Goal: Task Accomplishment & Management: Use online tool/utility

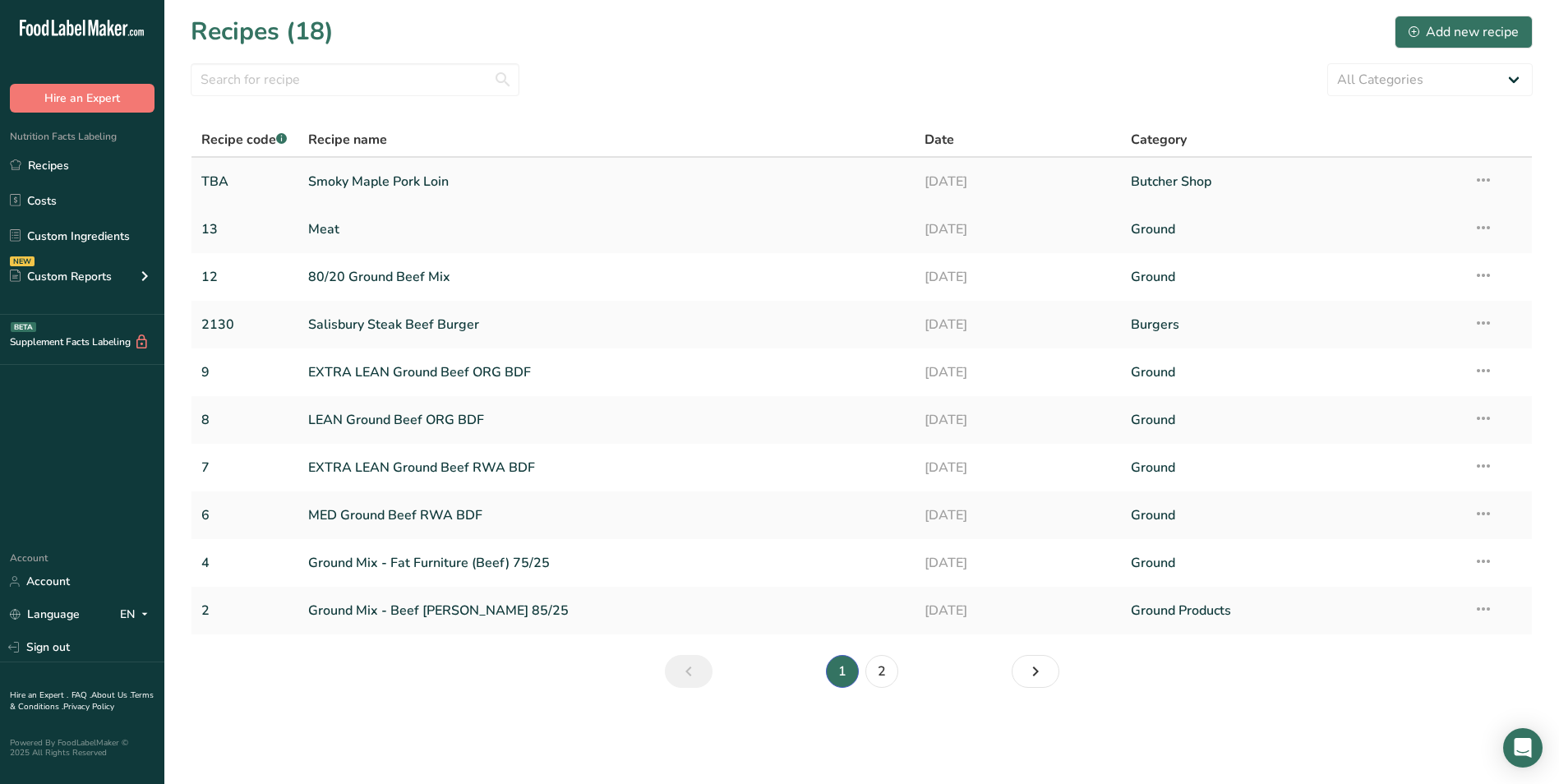
click at [322, 175] on link "Smoky Maple Pork Loin" at bounding box center [606, 182] width 598 height 35
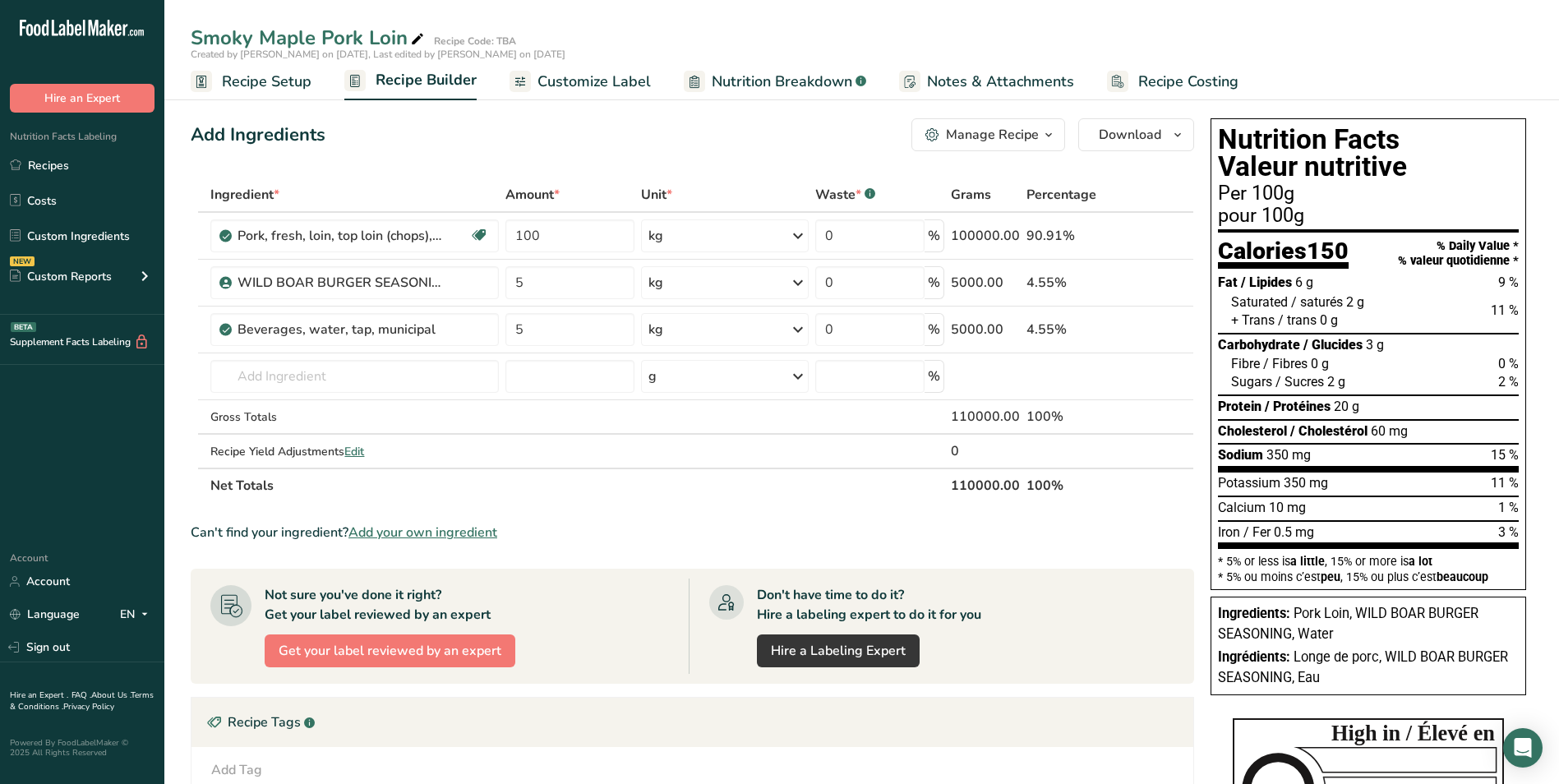
click at [991, 128] on div "Manage Recipe" at bounding box center [992, 135] width 93 height 19
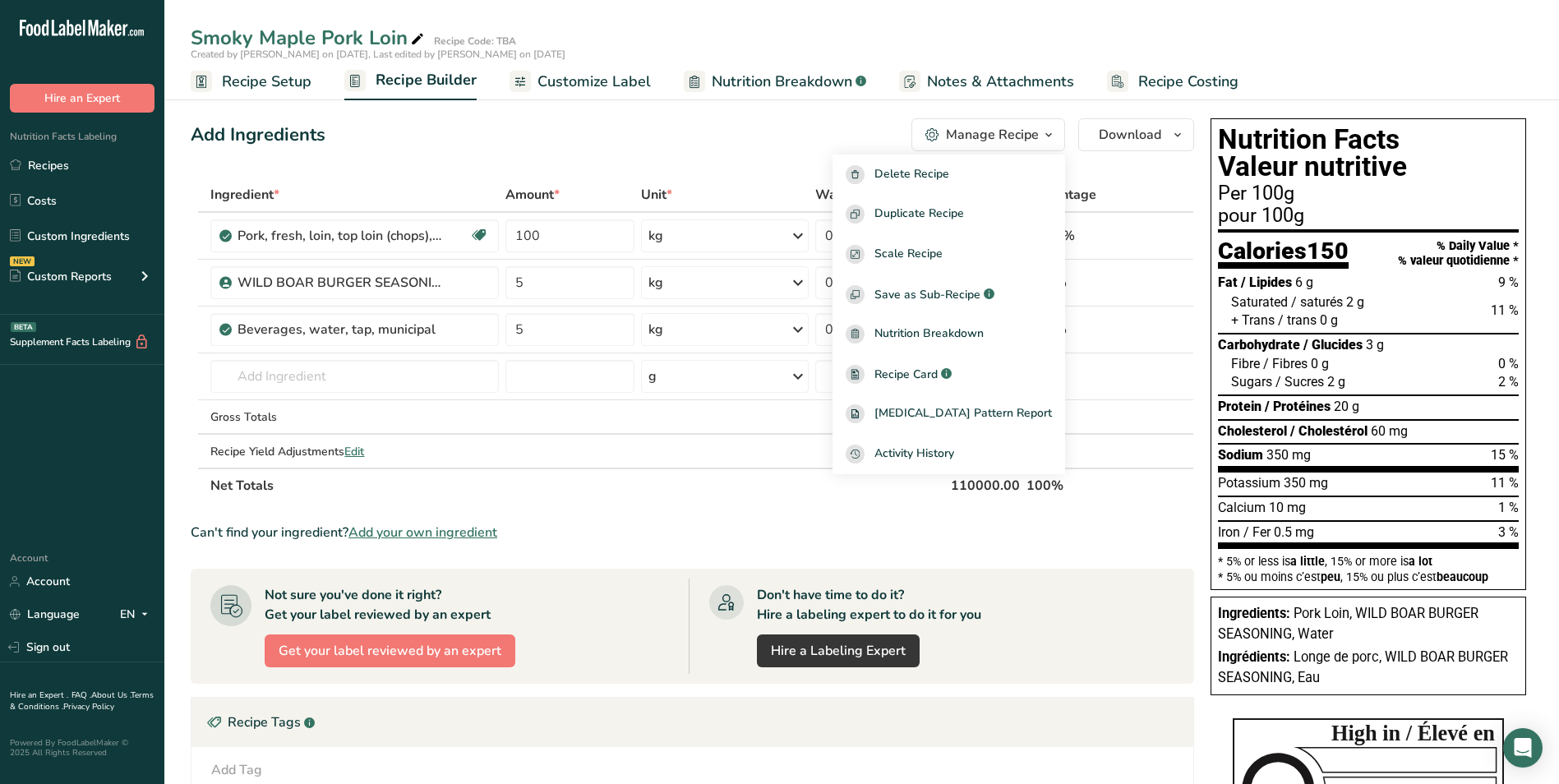
click at [697, 138] on div "Add Ingredients Manage Recipe Delete Recipe Duplicate Recipe Scale Recipe Save …" at bounding box center [692, 135] width 1004 height 33
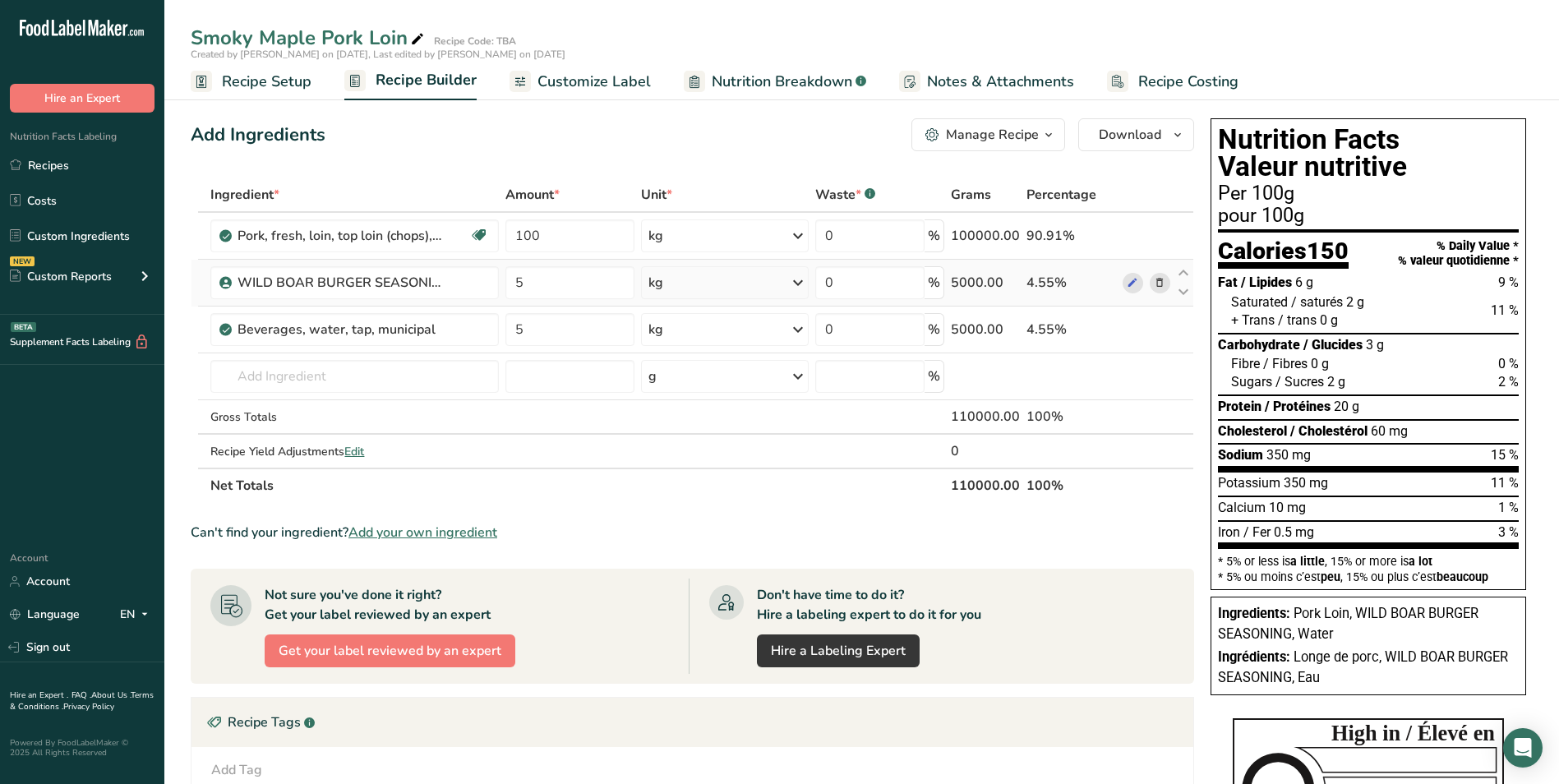
click at [1162, 283] on icon at bounding box center [1160, 283] width 12 height 17
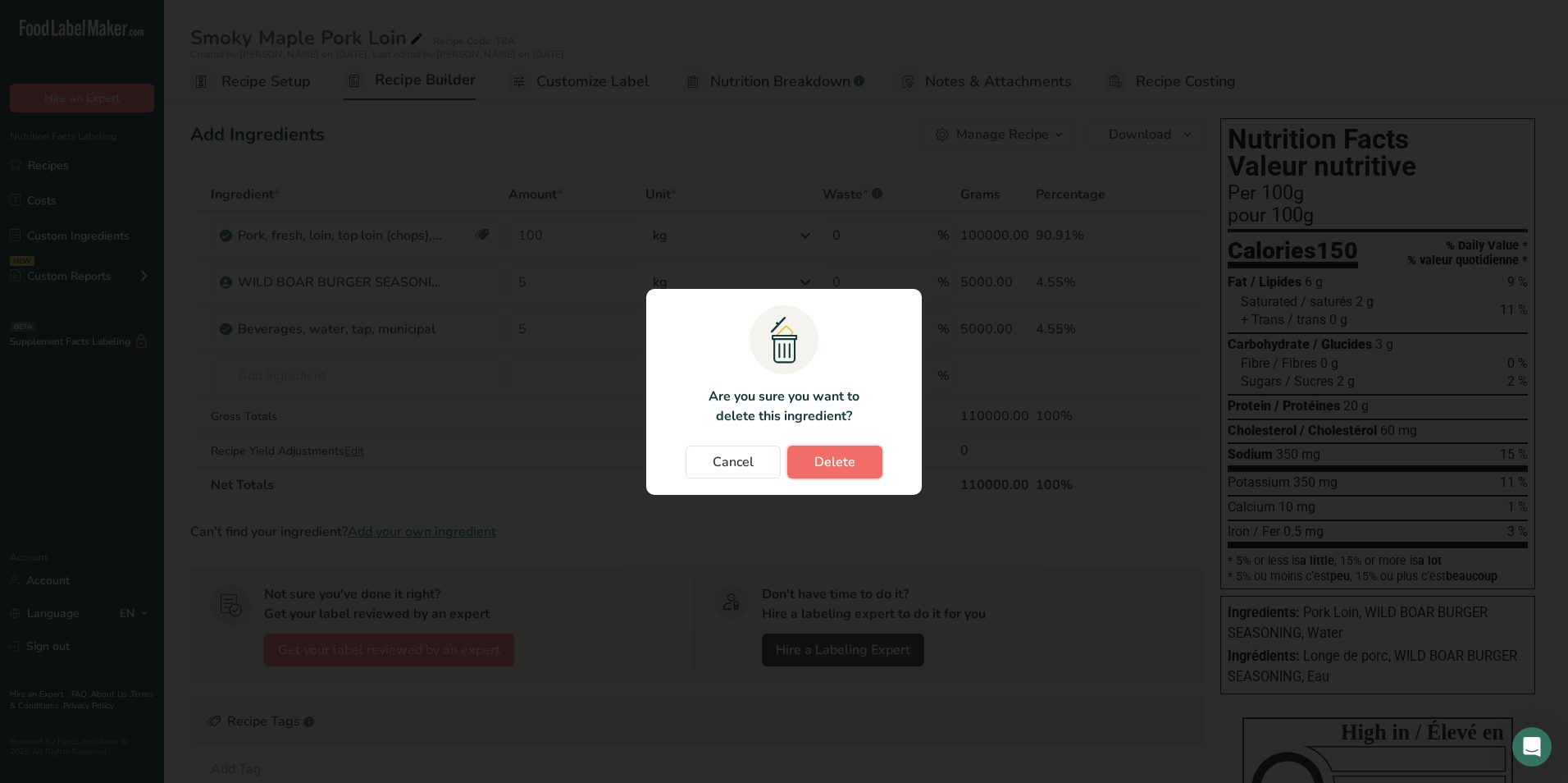
click at [853, 453] on span "Delete" at bounding box center [834, 462] width 41 height 19
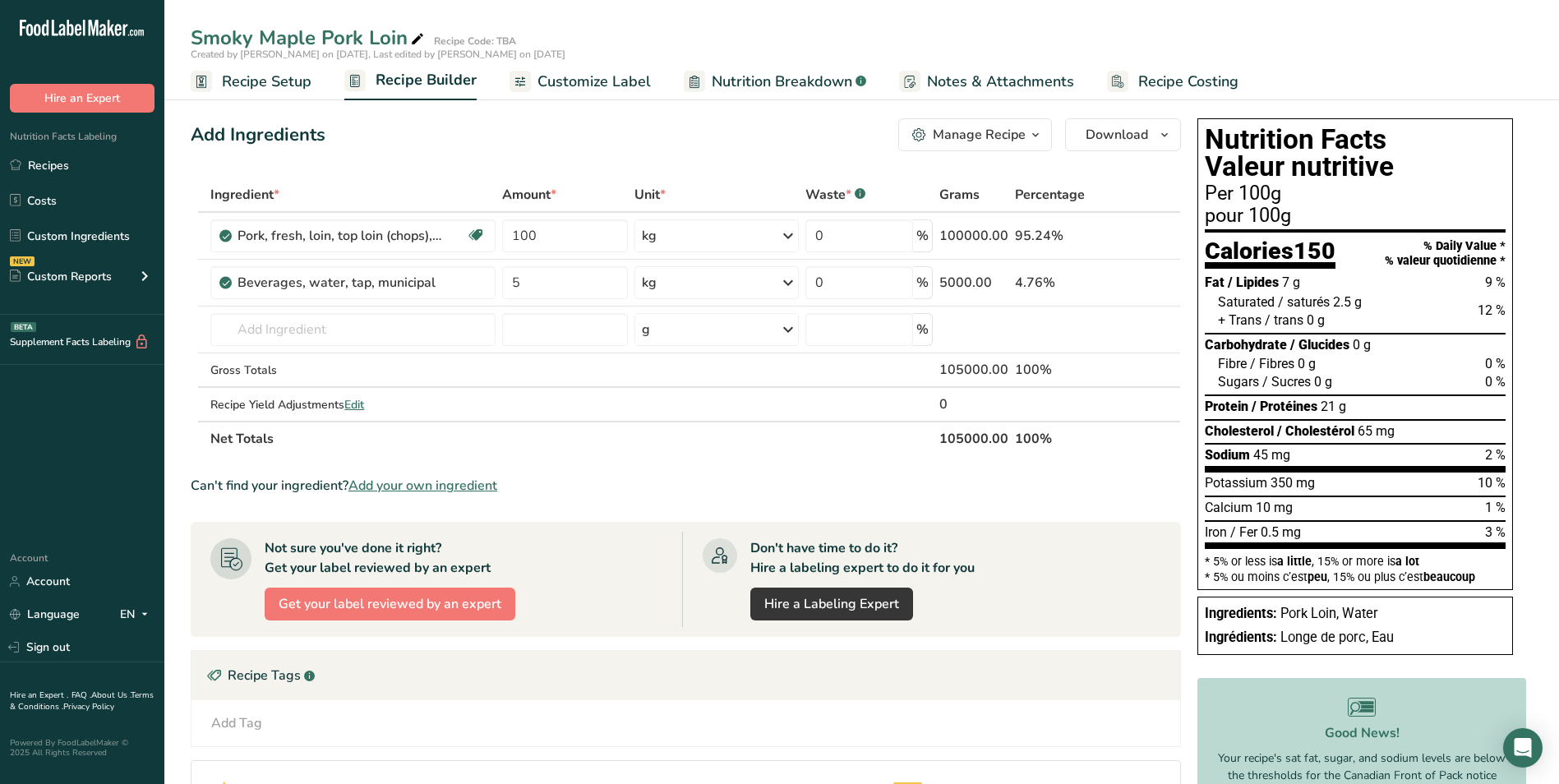
click at [420, 480] on span "Add your own ingredient" at bounding box center [422, 486] width 149 height 19
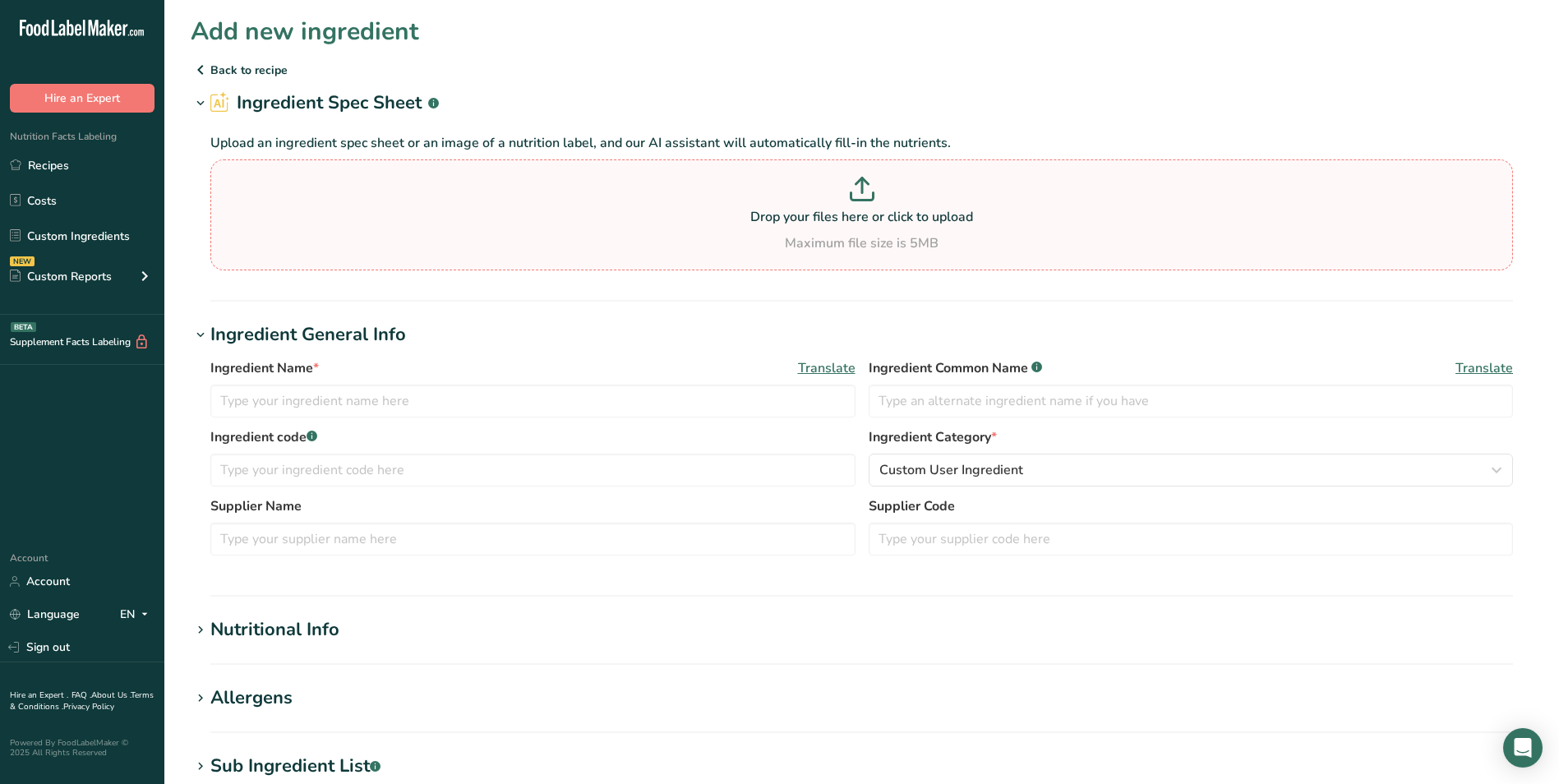
click at [865, 189] on icon at bounding box center [862, 190] width 25 height 25
click at [865, 189] on input "Drop your files here or click to upload Maximum file size is 5MB" at bounding box center [862, 215] width 1303 height 111
type input "C:\fakepath\S6610 NUTRITION J.pdf"
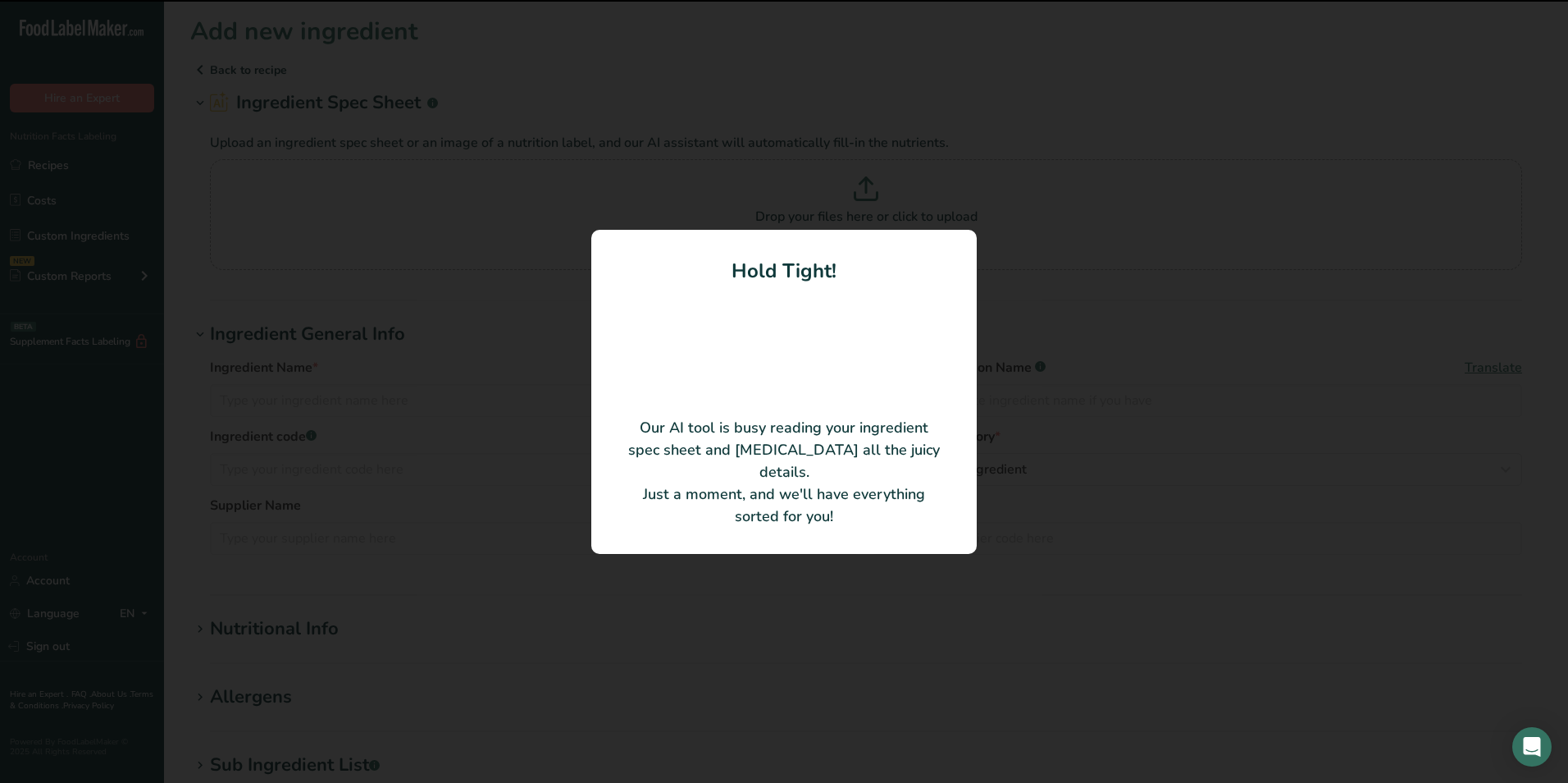
type input "WILD BOAR BURGER SEASONING"
type input "S6610"
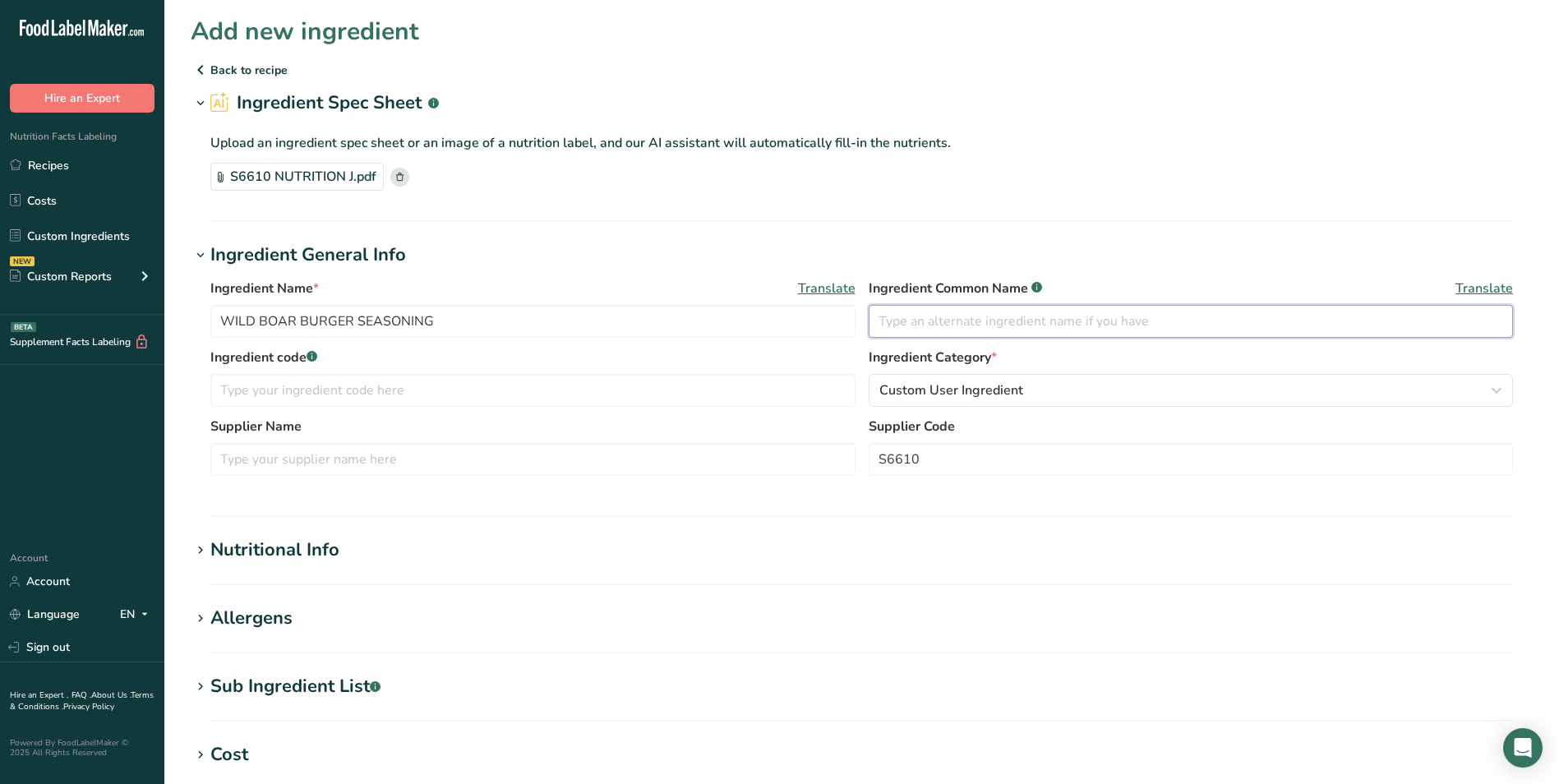
click at [915, 322] on input "text" at bounding box center [1191, 321] width 645 height 33
click at [249, 392] on input "text" at bounding box center [533, 391] width 645 height 33
type input "S6610"
click at [928, 322] on input "text" at bounding box center [1191, 321] width 645 height 33
type input "Wild Boar"
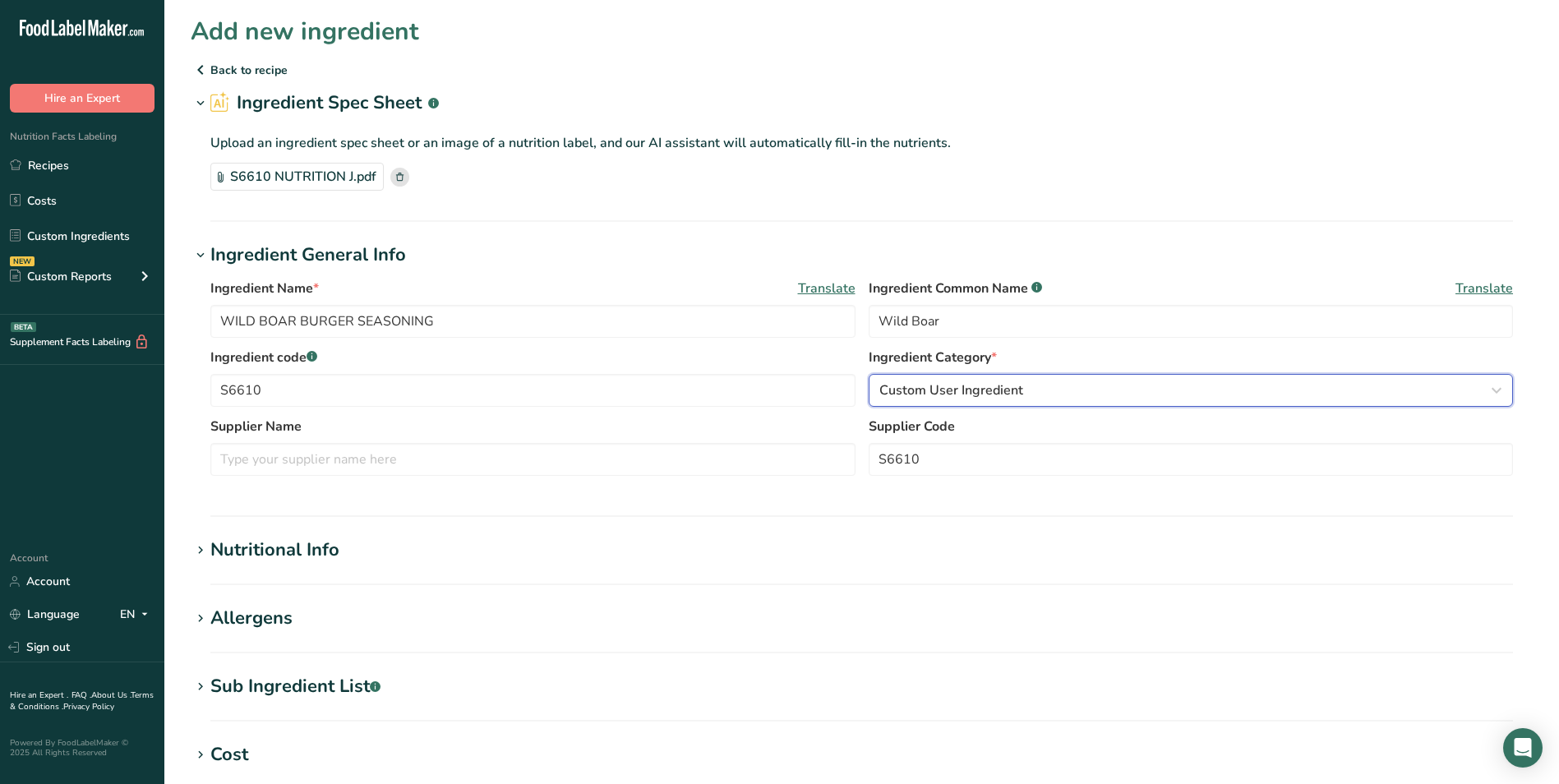
click at [1174, 397] on div "Custom User Ingredient" at bounding box center [1187, 390] width 614 height 19
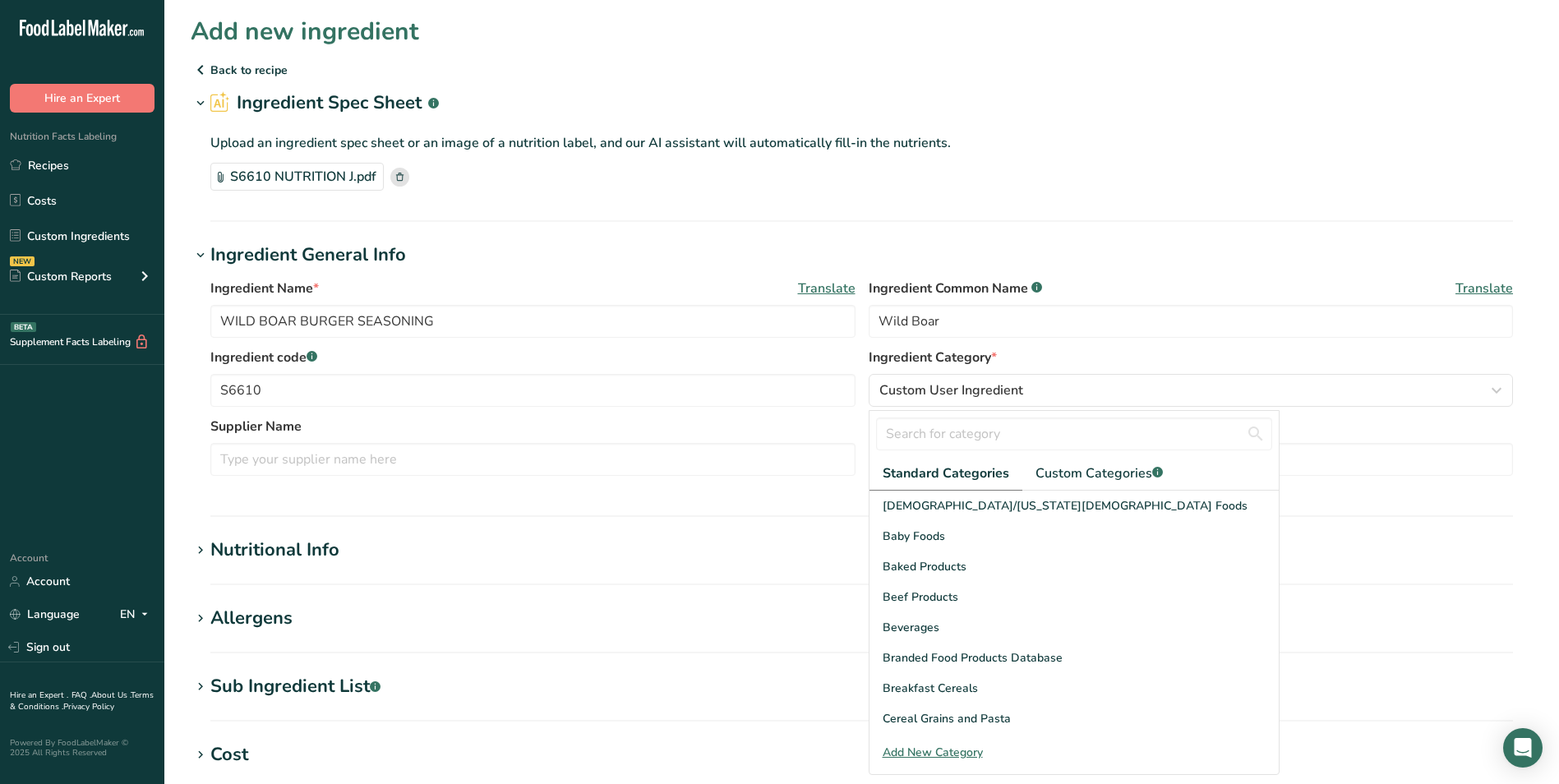
click at [1115, 202] on section "Ingredient Spec Sheet .a-a{fill:#347362;}.b-a{fill:#fff;} Upload an ingredient …" at bounding box center [861, 156] width 1342 height 133
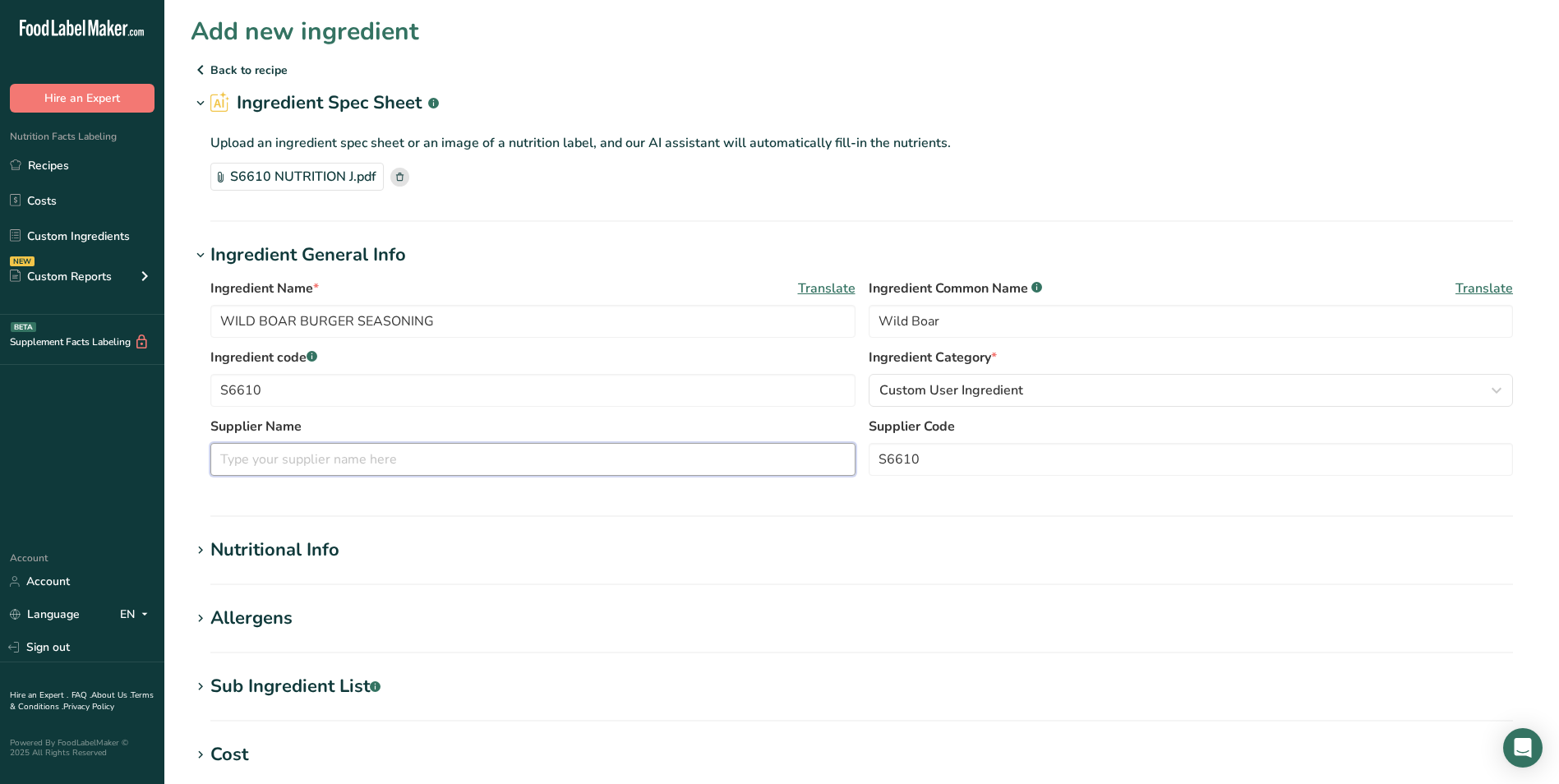
click at [252, 455] on input "text" at bounding box center [533, 459] width 645 height 33
type input "NWF"
click at [281, 552] on div "Nutritional Info" at bounding box center [275, 550] width 129 height 27
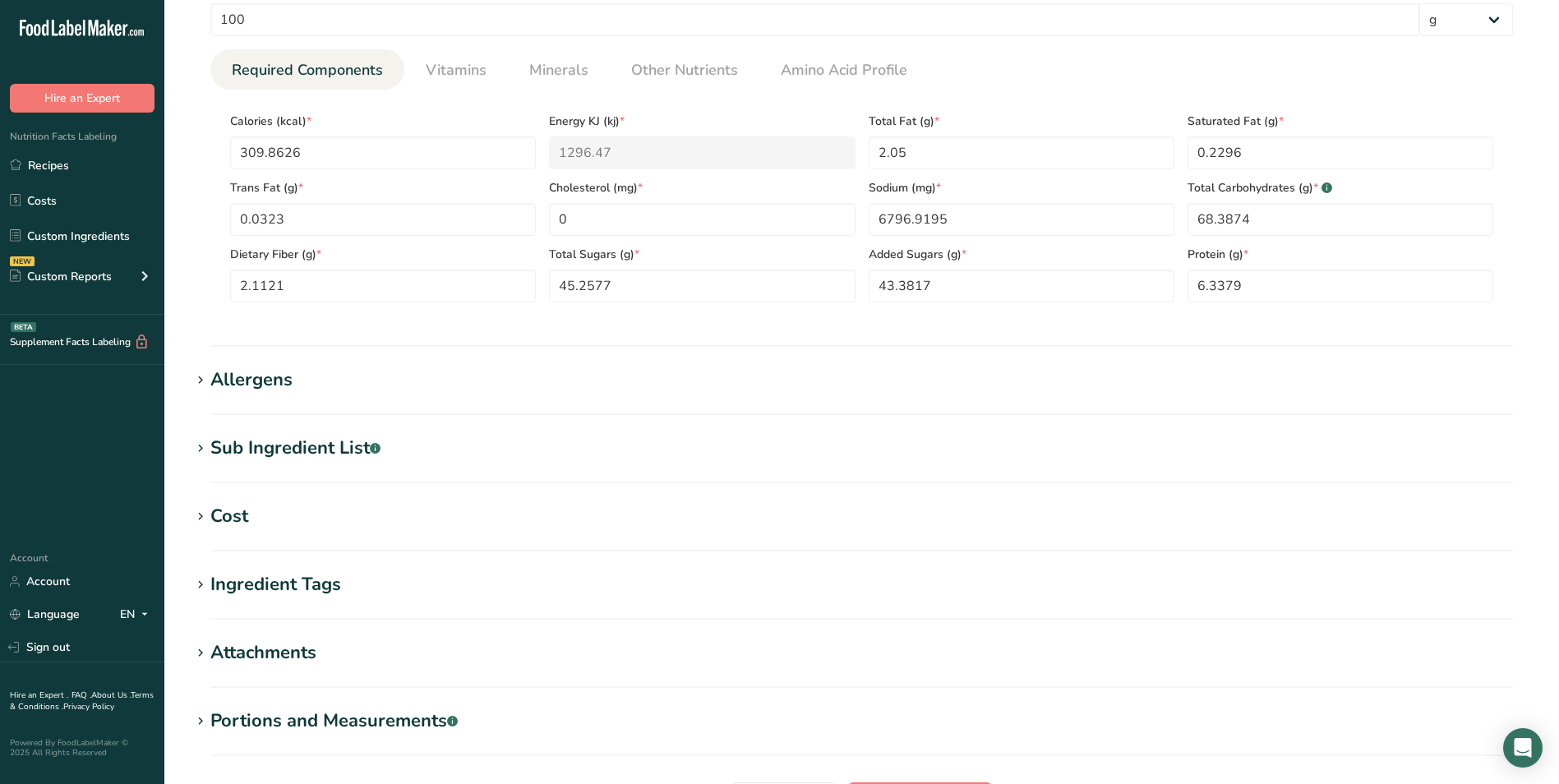
scroll to position [657, 0]
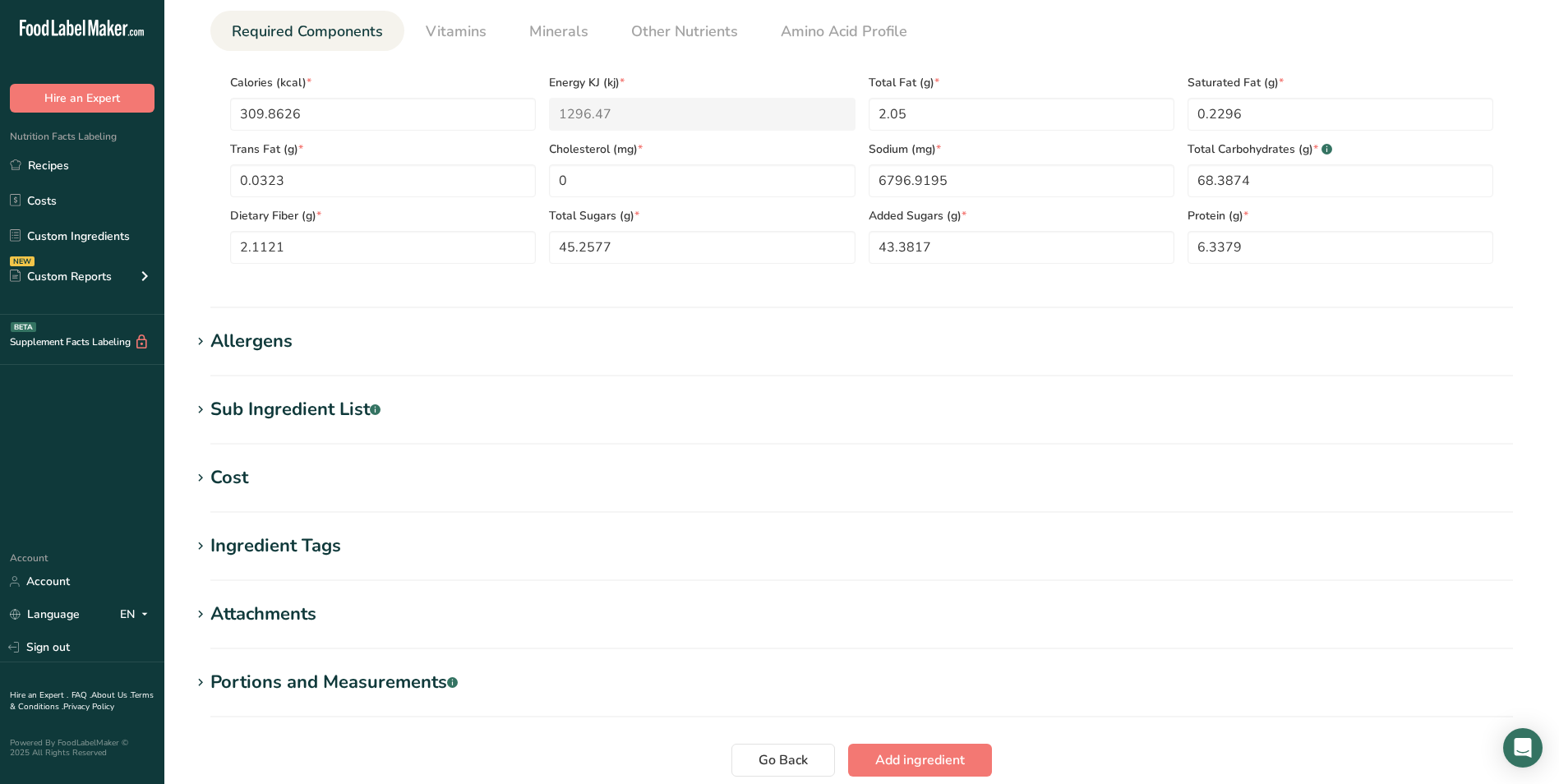
click at [275, 341] on div "Allergens" at bounding box center [251, 341] width 82 height 27
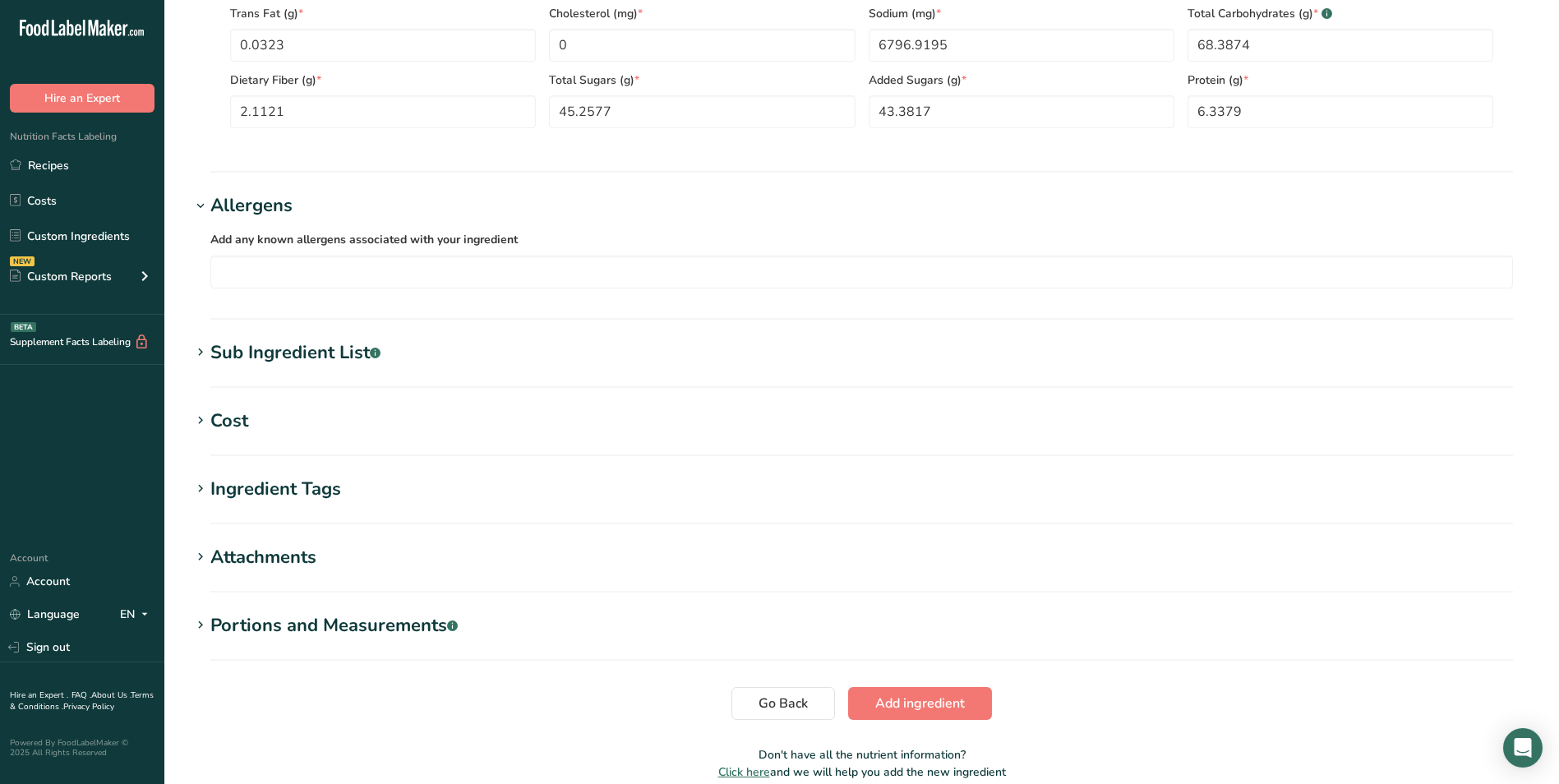
scroll to position [822, 0]
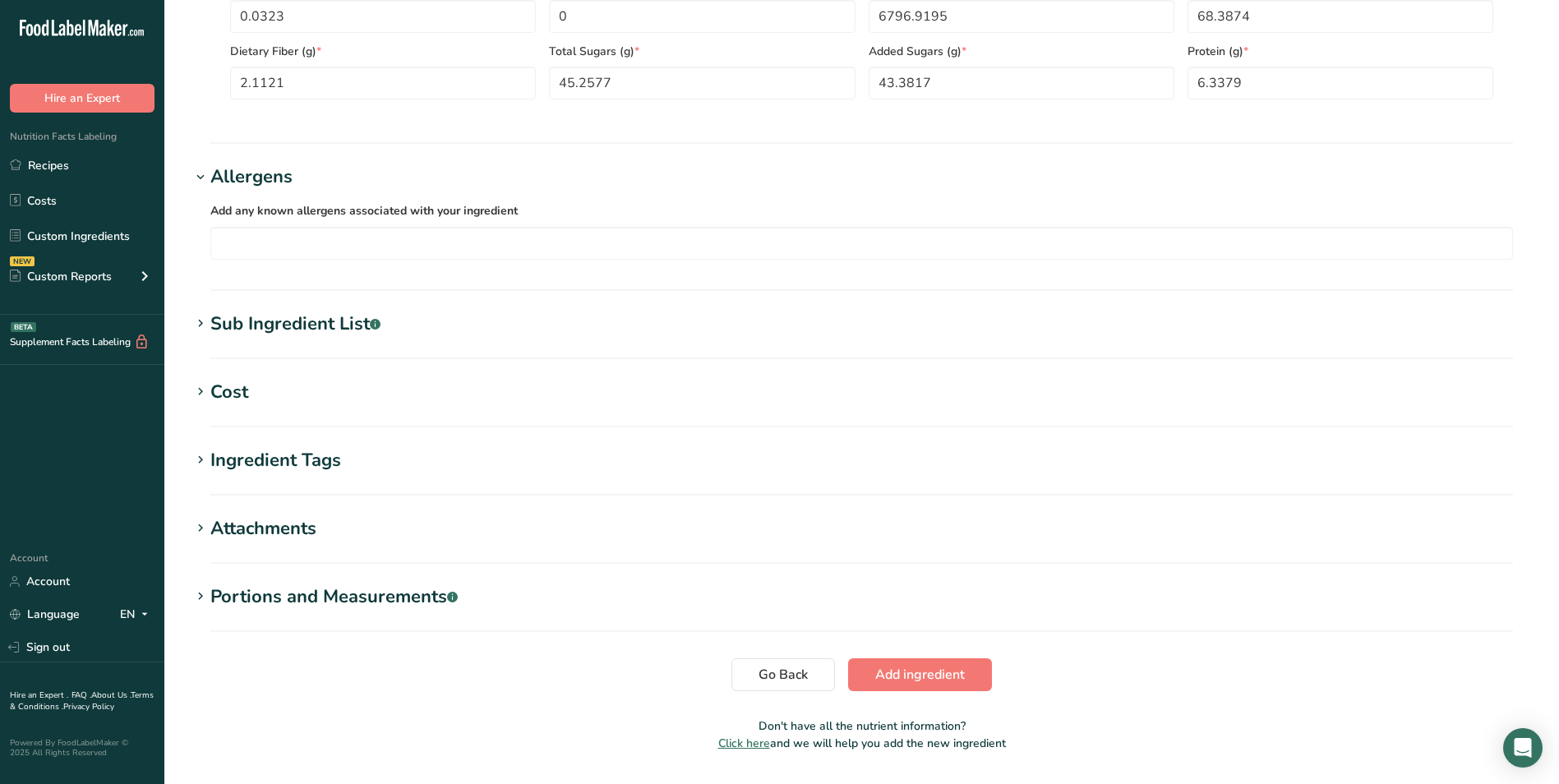
click at [352, 325] on div "Sub Ingredient List .a-a{fill:#347362;}.b-a{fill:#fff;}" at bounding box center [295, 324] width 170 height 27
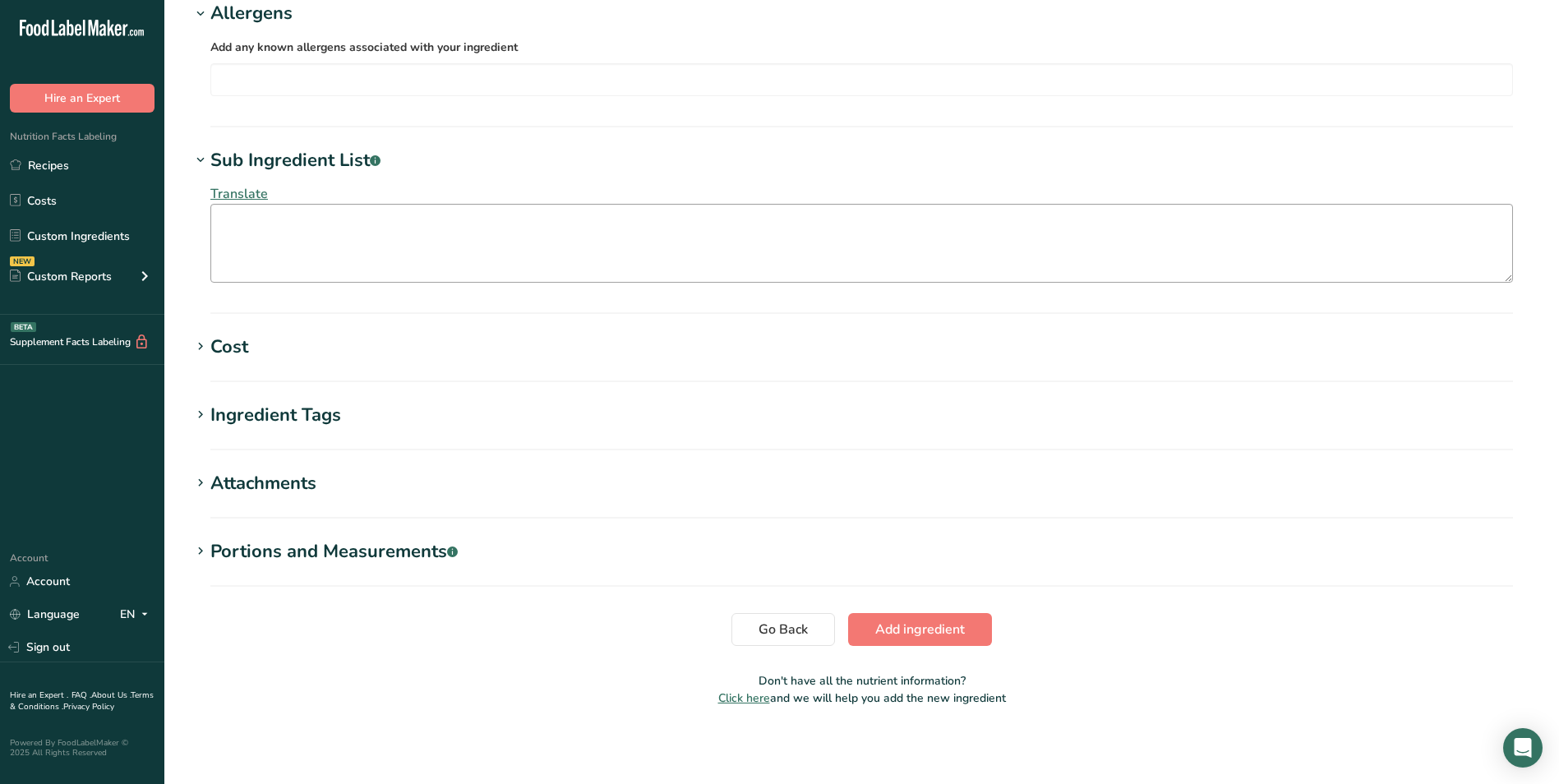
scroll to position [986, 0]
click at [246, 220] on textarea at bounding box center [862, 242] width 1303 height 79
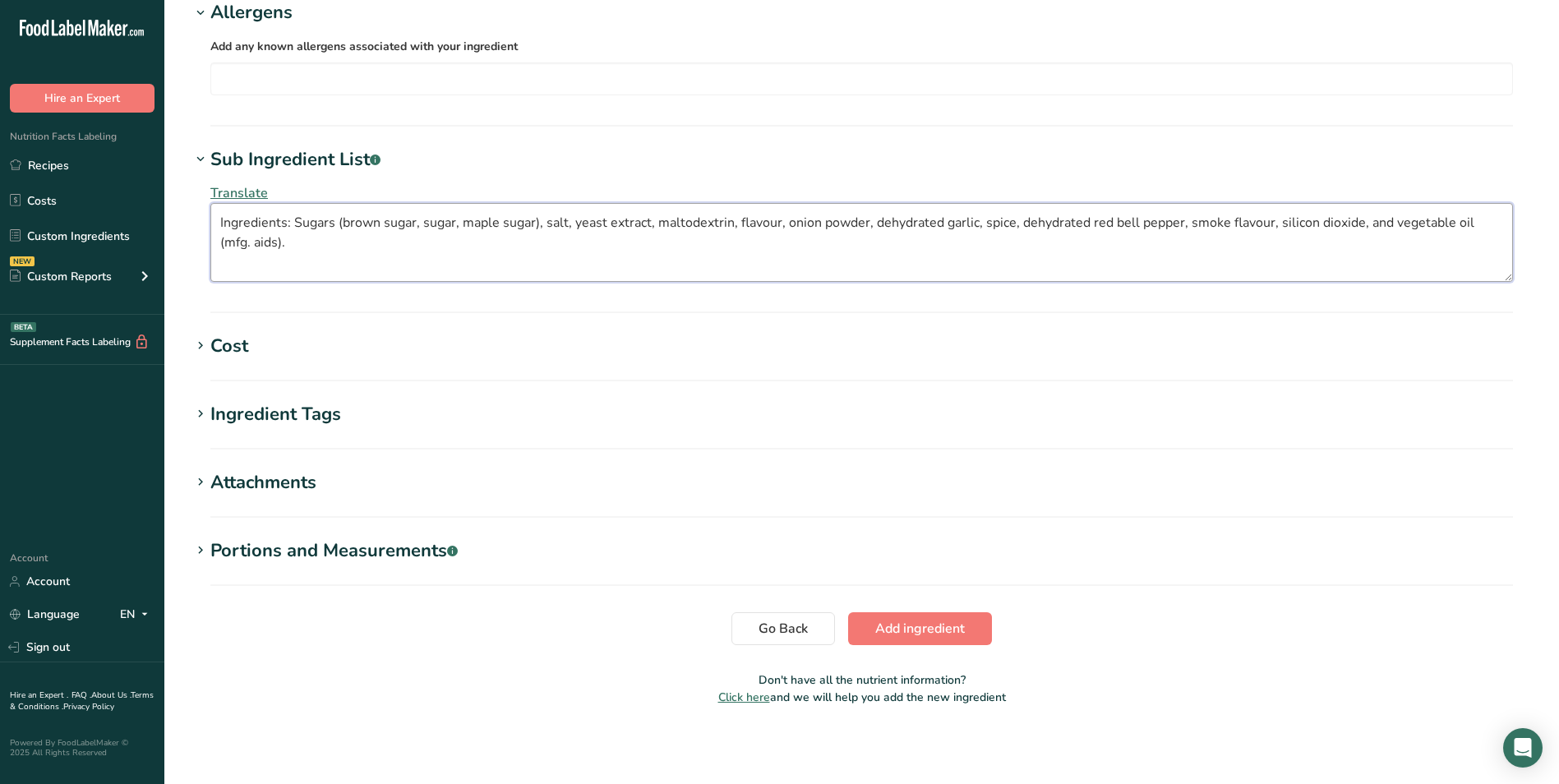
type textarea "Ingredients: Sugars (brown sugar, sugar, maple sugar), salt, yeast extract, mal…"
click at [241, 412] on div "Ingredient Tags" at bounding box center [276, 415] width 131 height 27
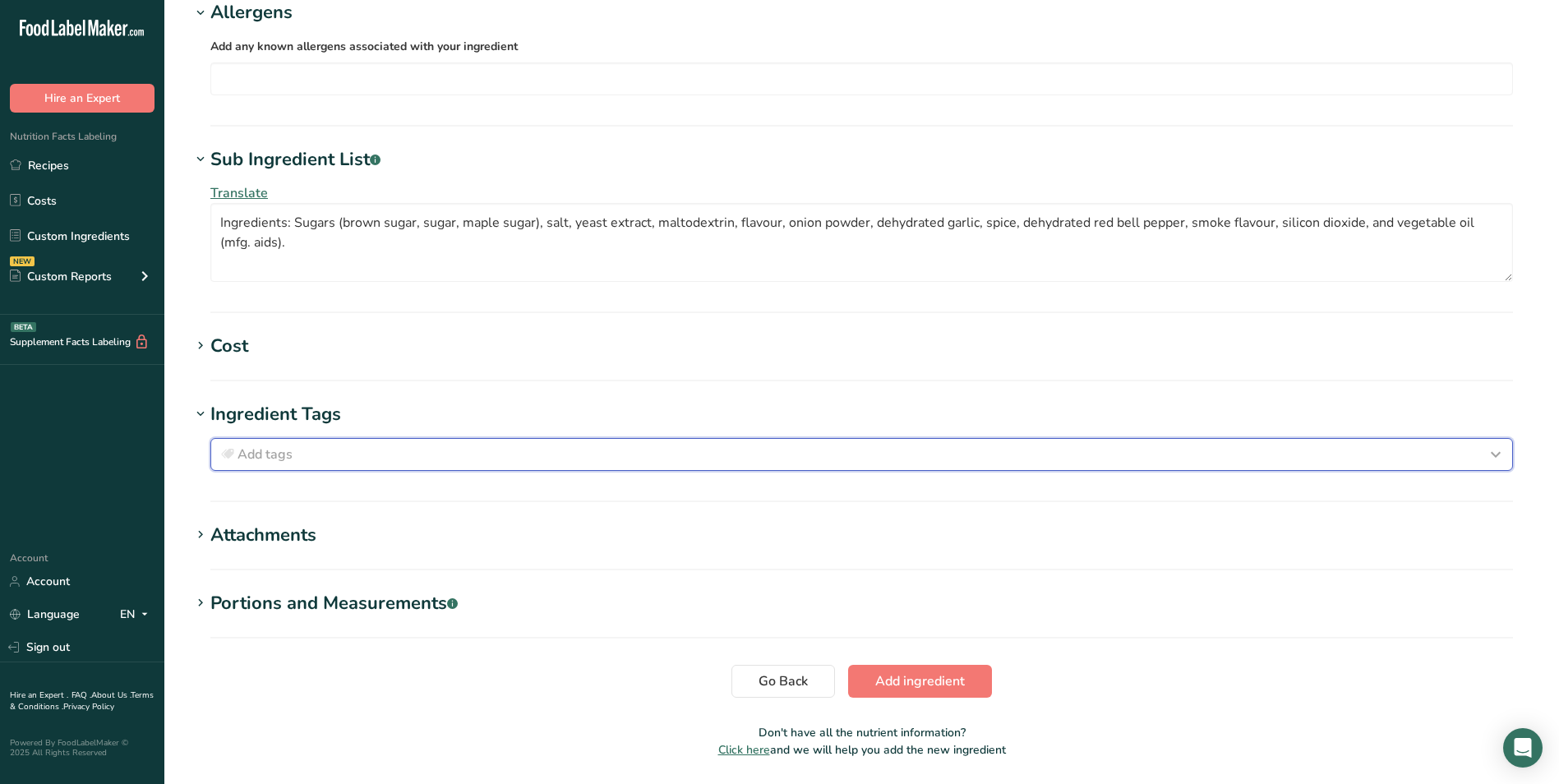
click at [245, 444] on span "Add tags" at bounding box center [265, 454] width 55 height 19
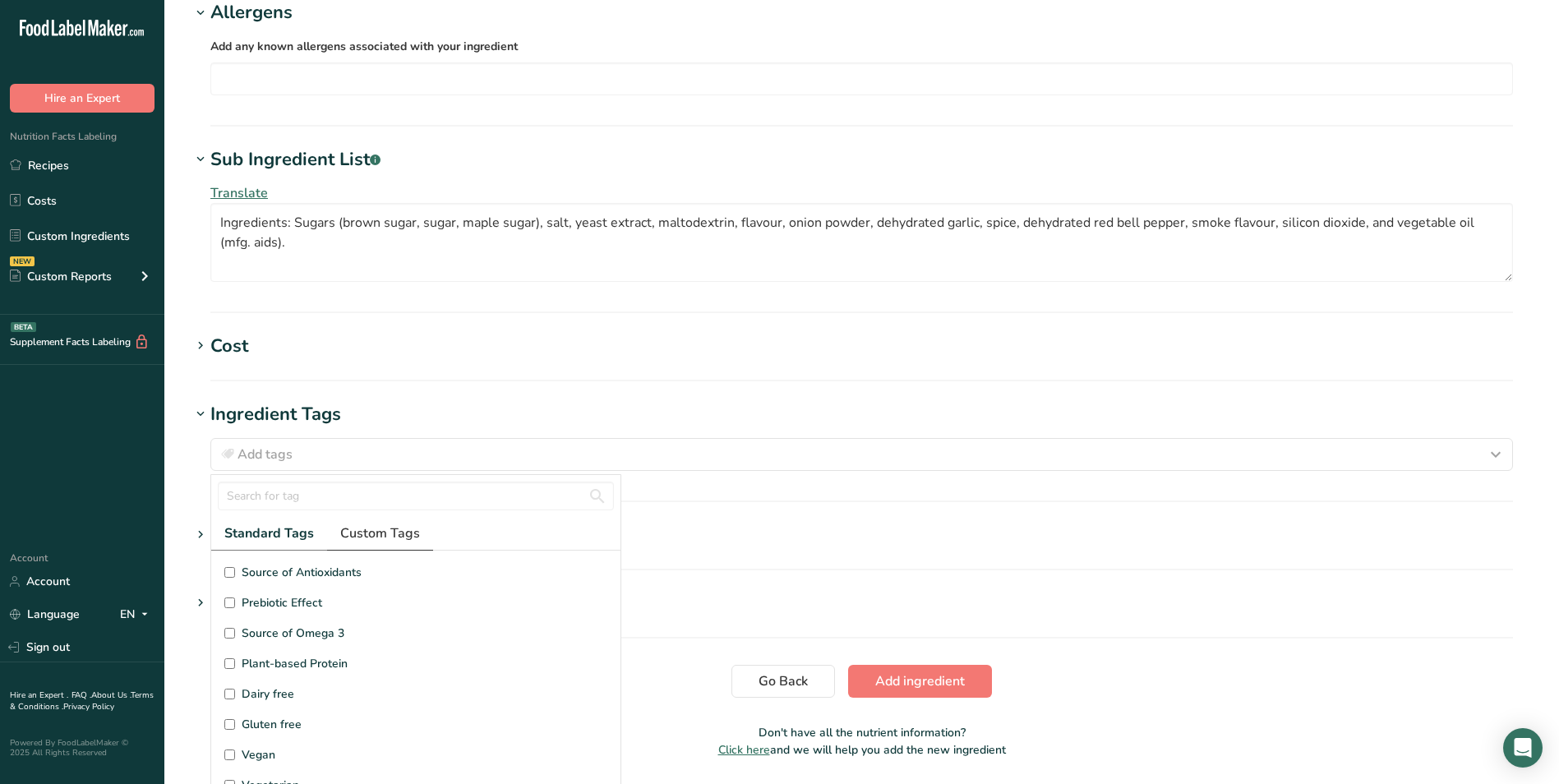
click at [377, 532] on span "Custom Tags" at bounding box center [380, 533] width 80 height 19
click at [234, 572] on input "Spices/ Seasoning" at bounding box center [229, 571] width 11 height 11
checkbox input "true"
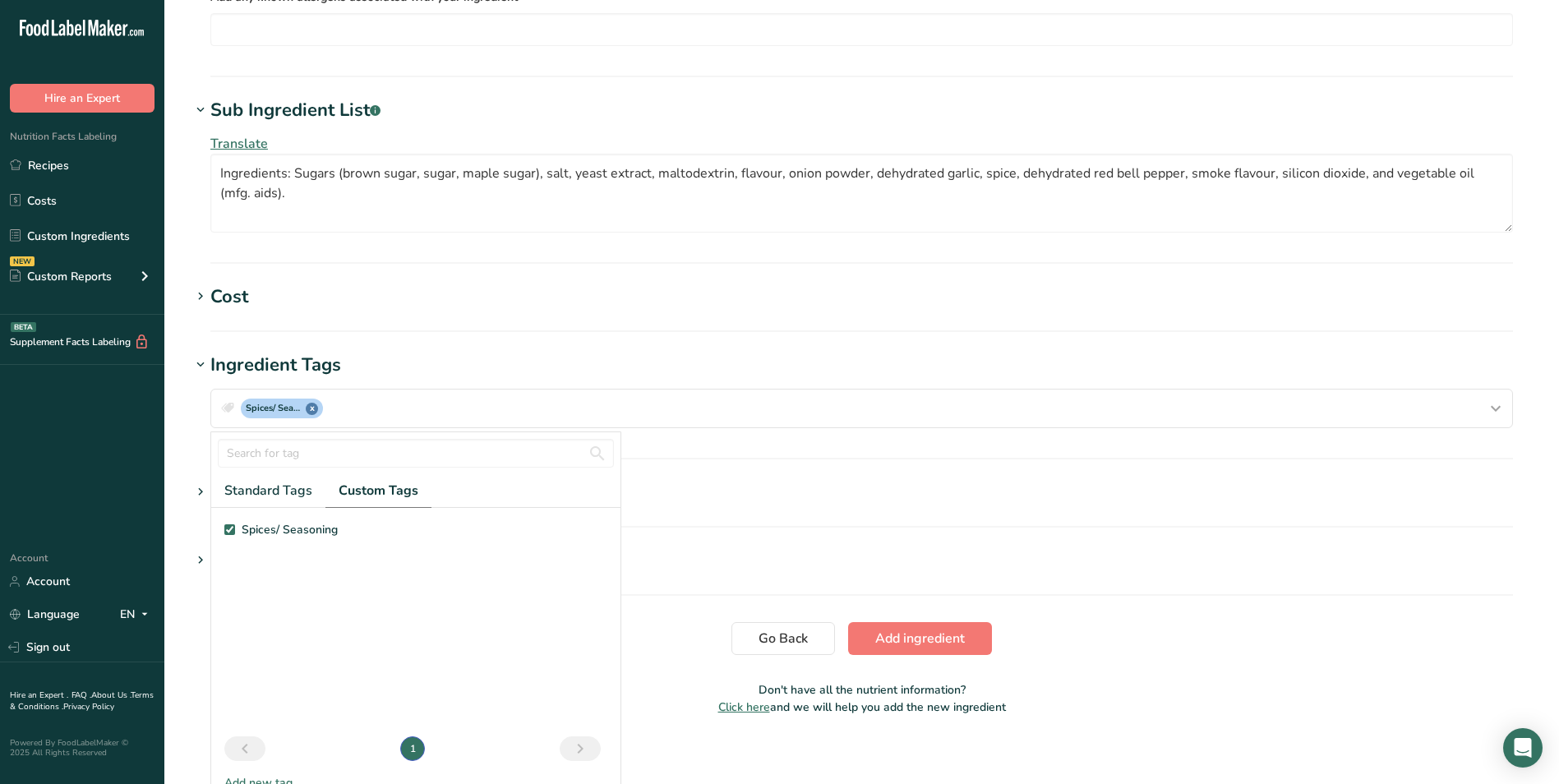
scroll to position [1046, 0]
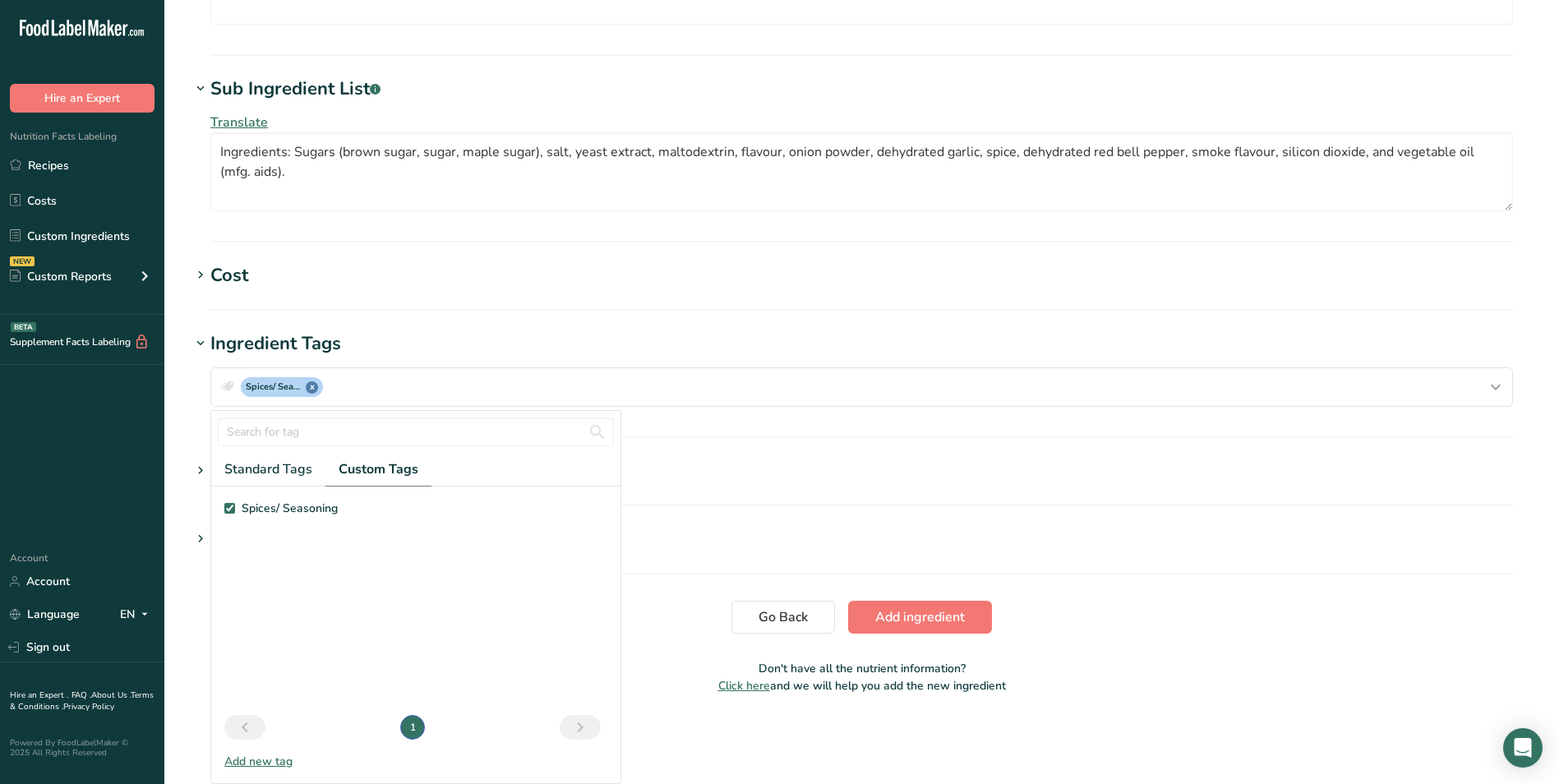
click at [272, 757] on div "Add new tag" at bounding box center [416, 761] width 409 height 17
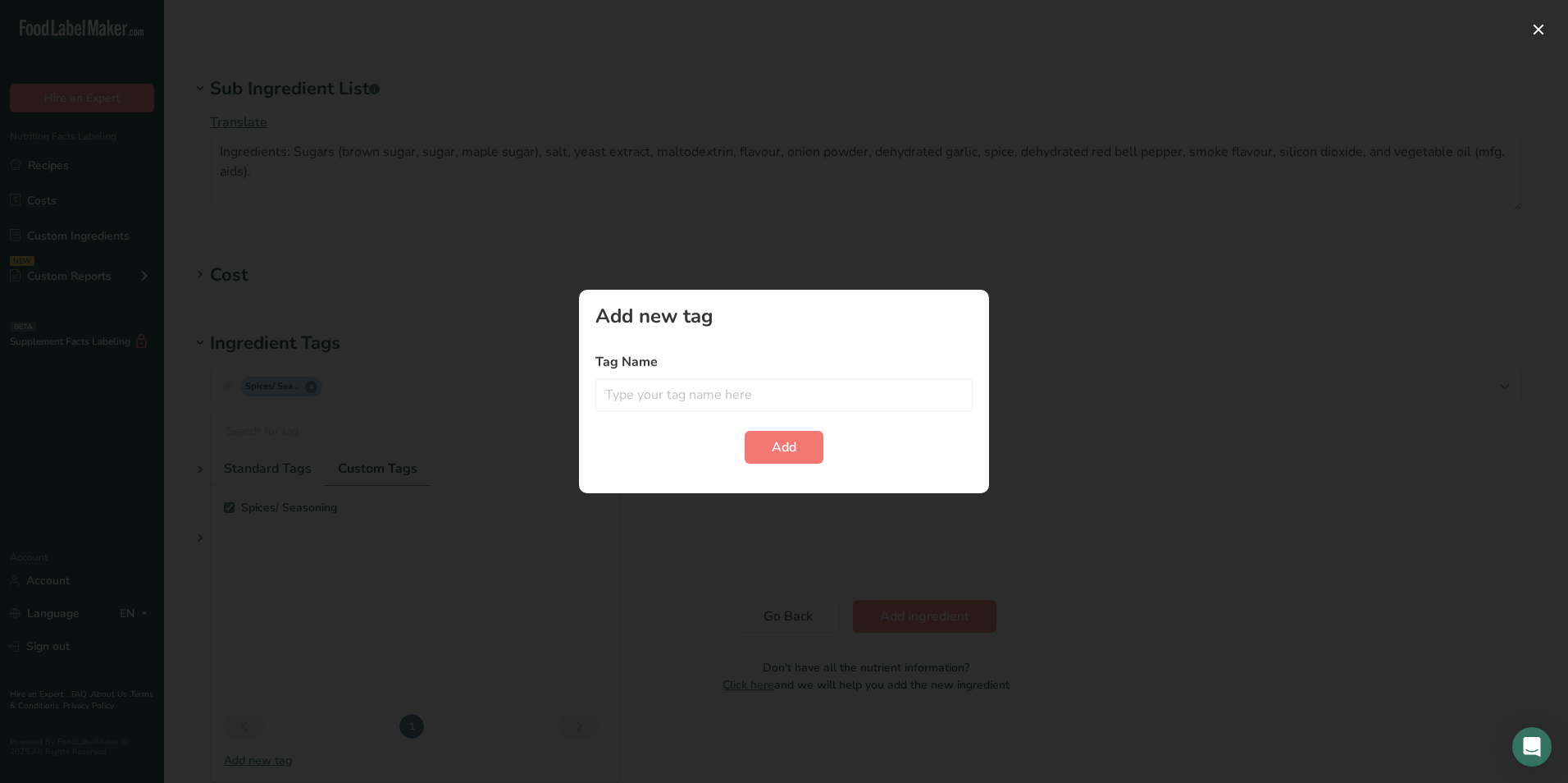
click at [1043, 374] on div at bounding box center [784, 391] width 1568 height 783
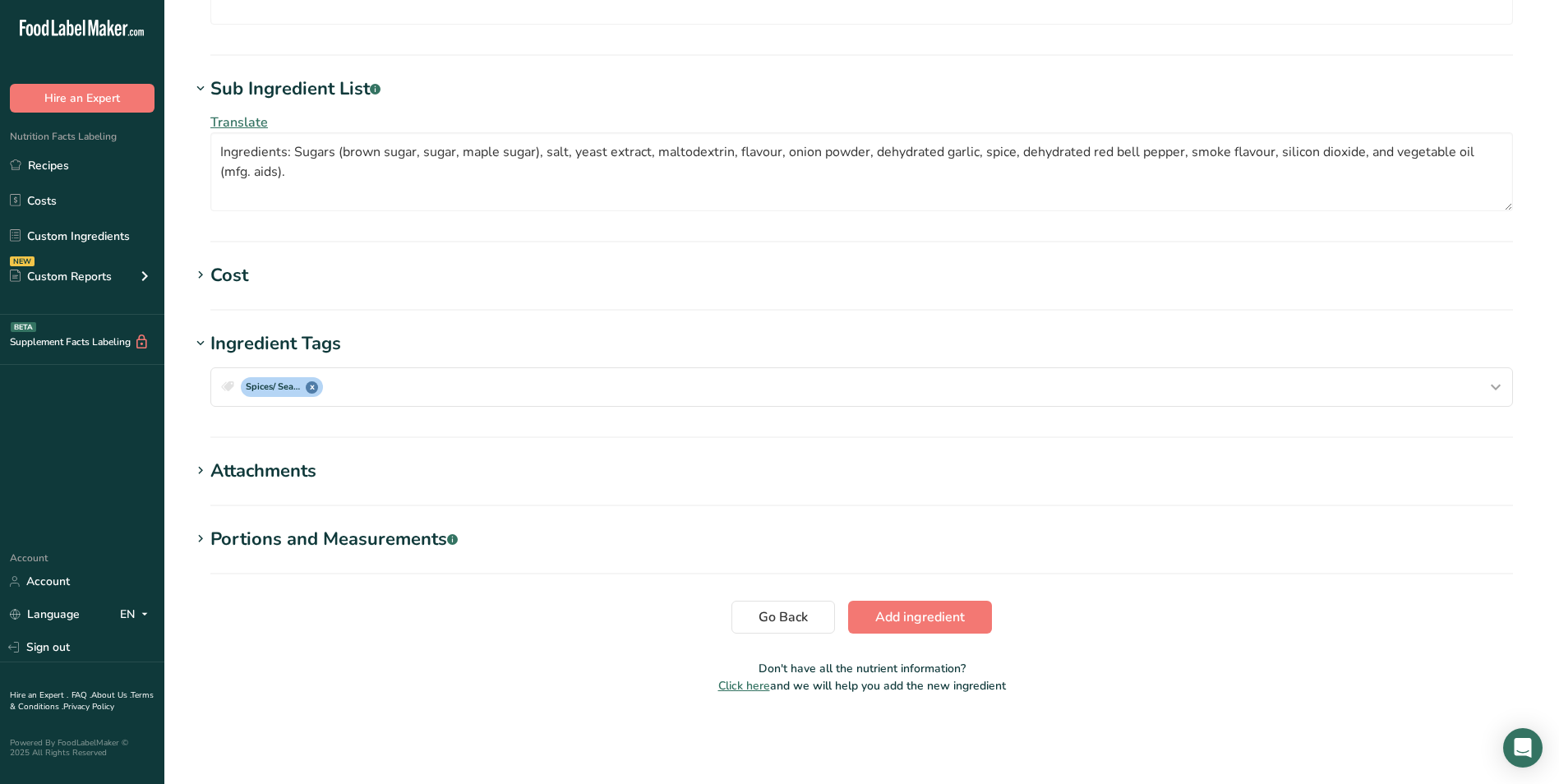
scroll to position [0, 0]
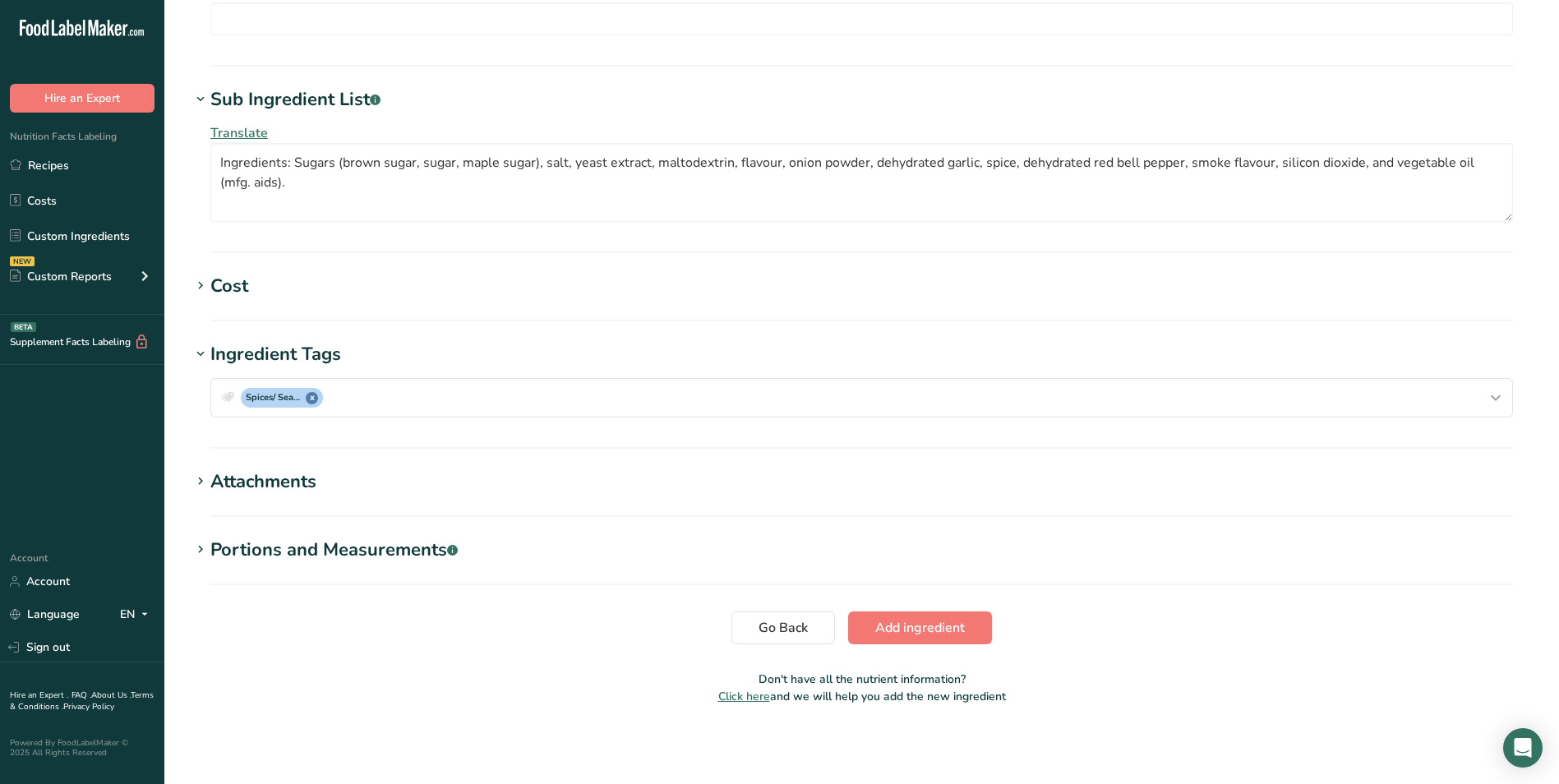
click at [269, 482] on div "Attachments" at bounding box center [264, 482] width 106 height 27
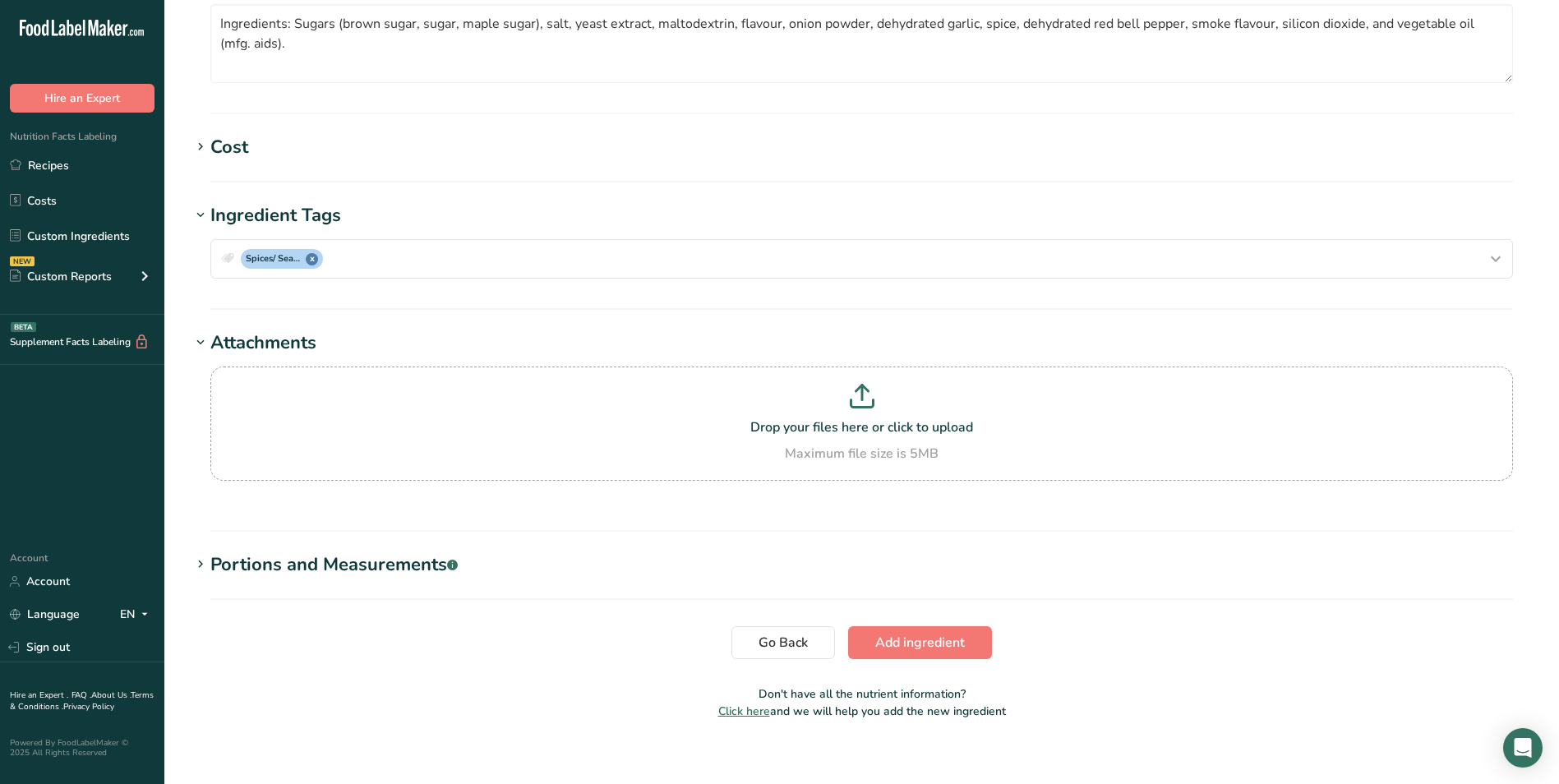
scroll to position [1200, 0]
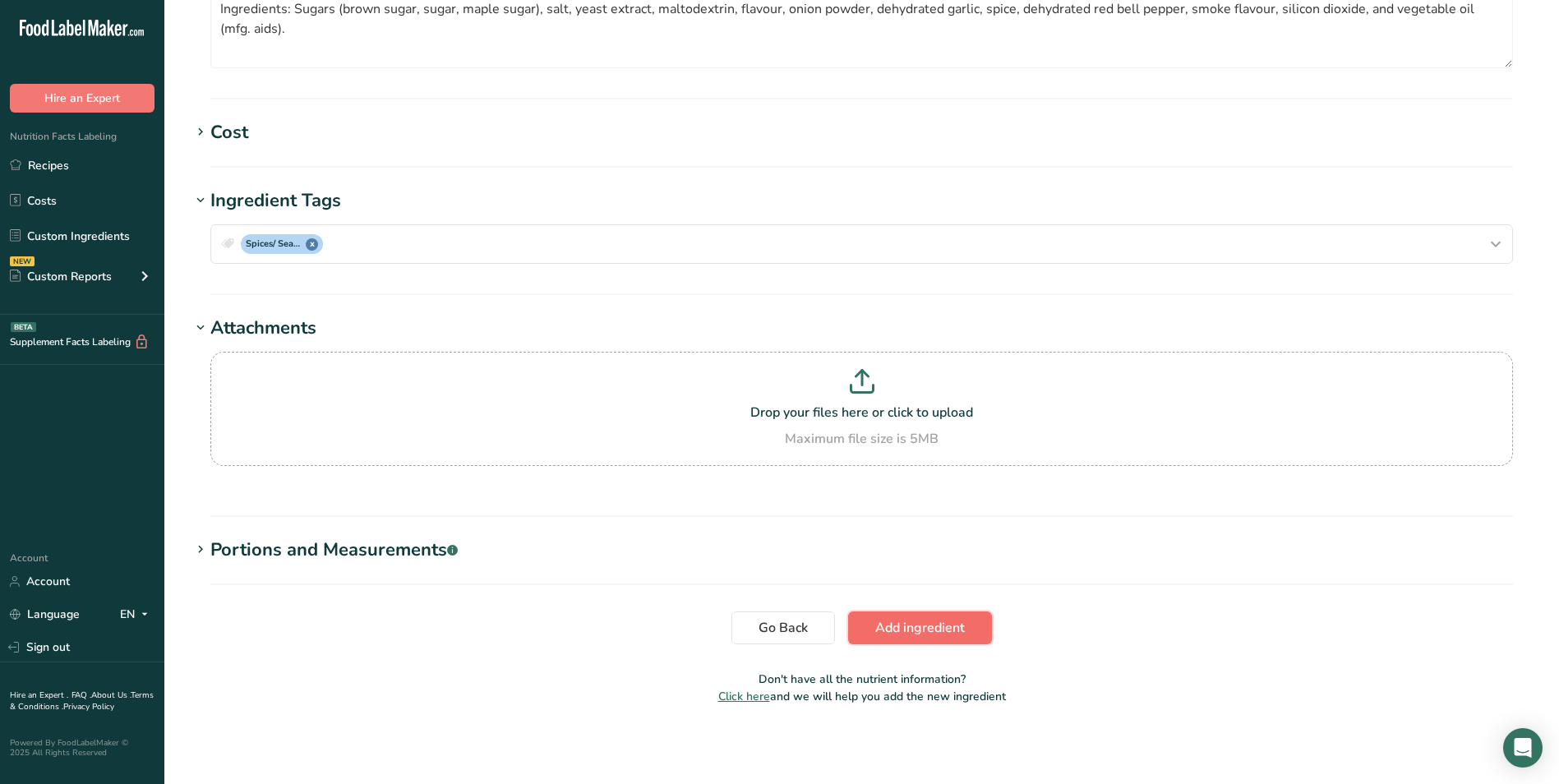
click at [905, 622] on span "Add ingredient" at bounding box center [920, 627] width 89 height 19
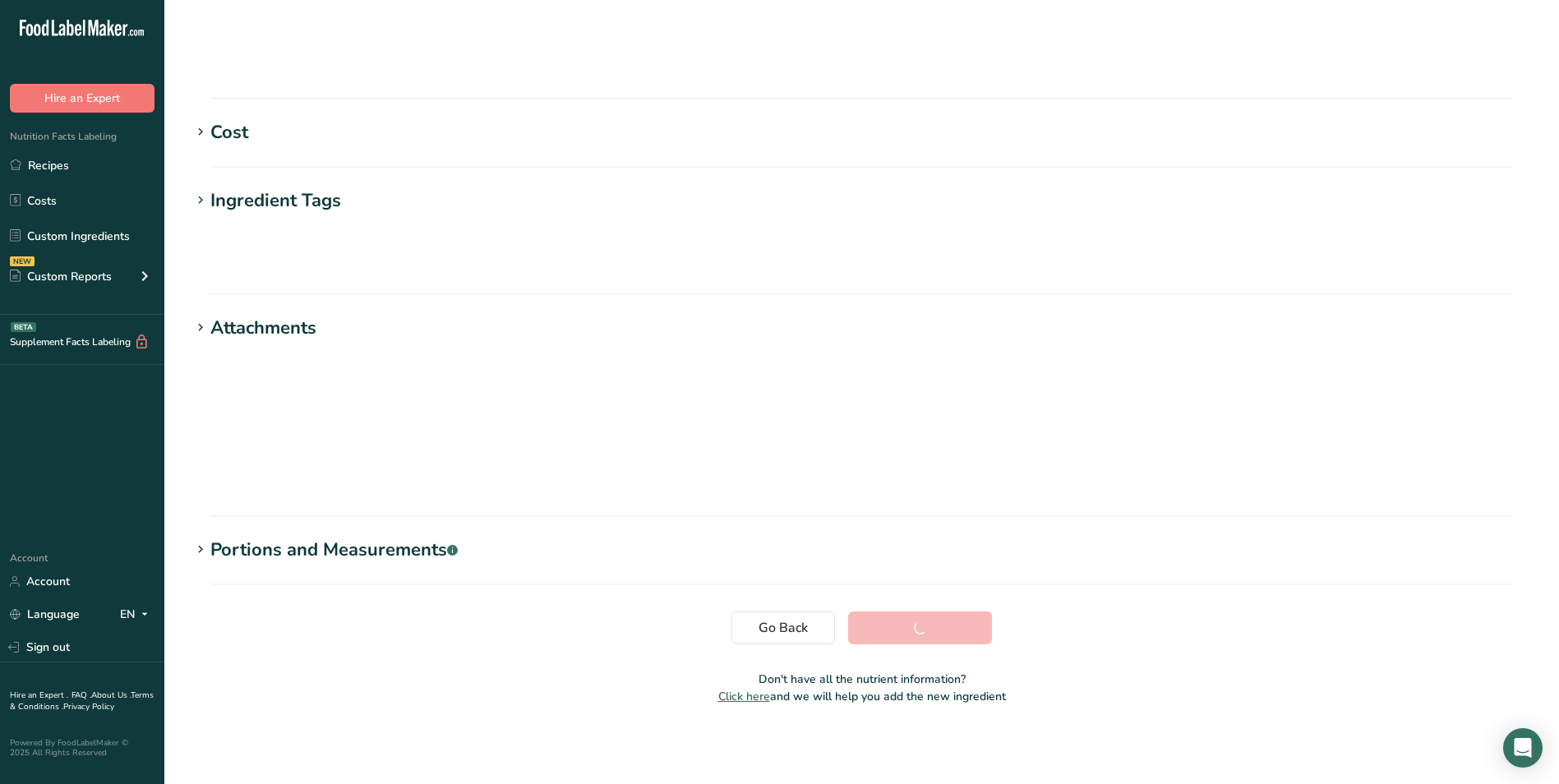
scroll to position [98, 0]
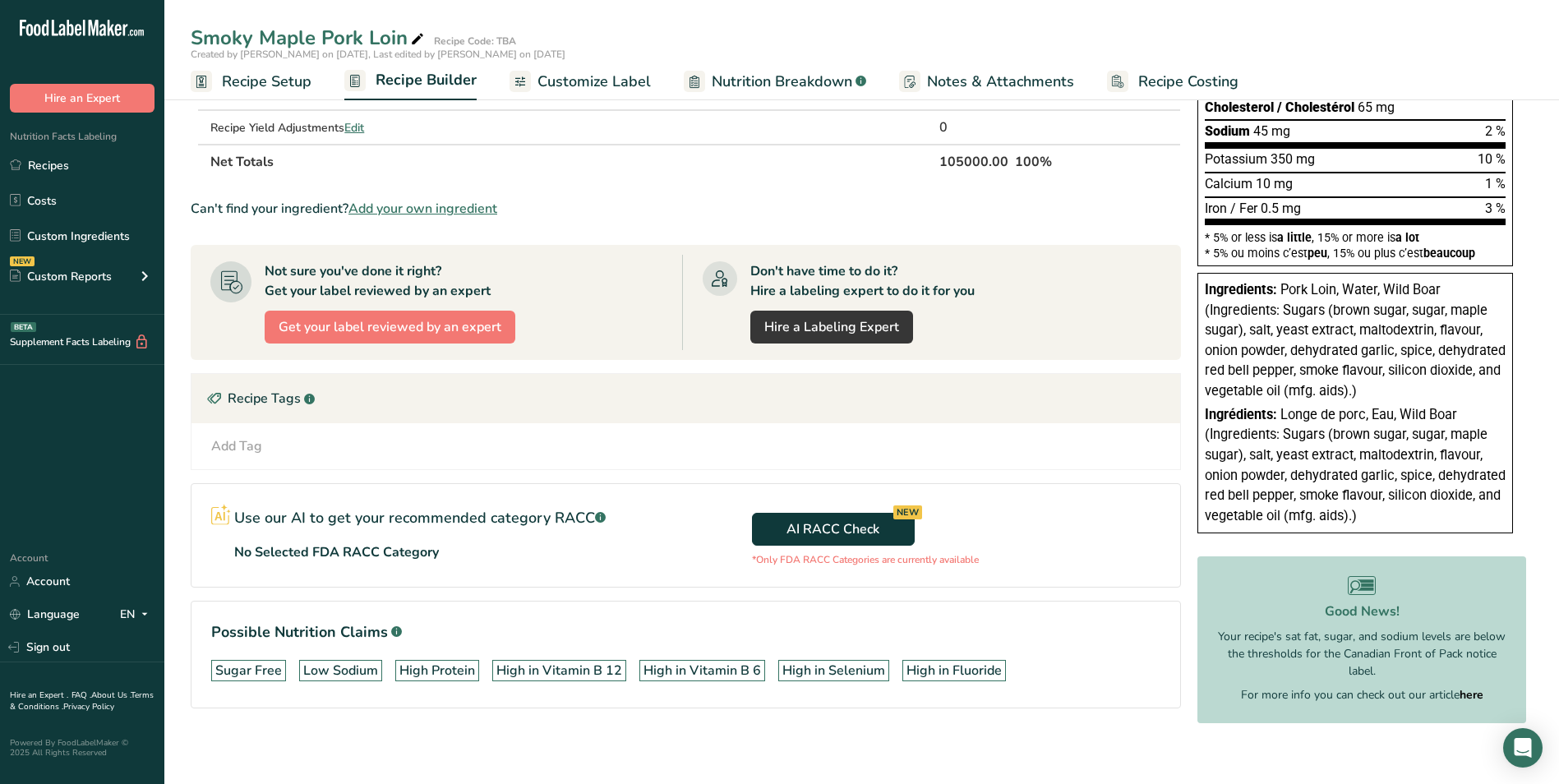
scroll to position [327, 0]
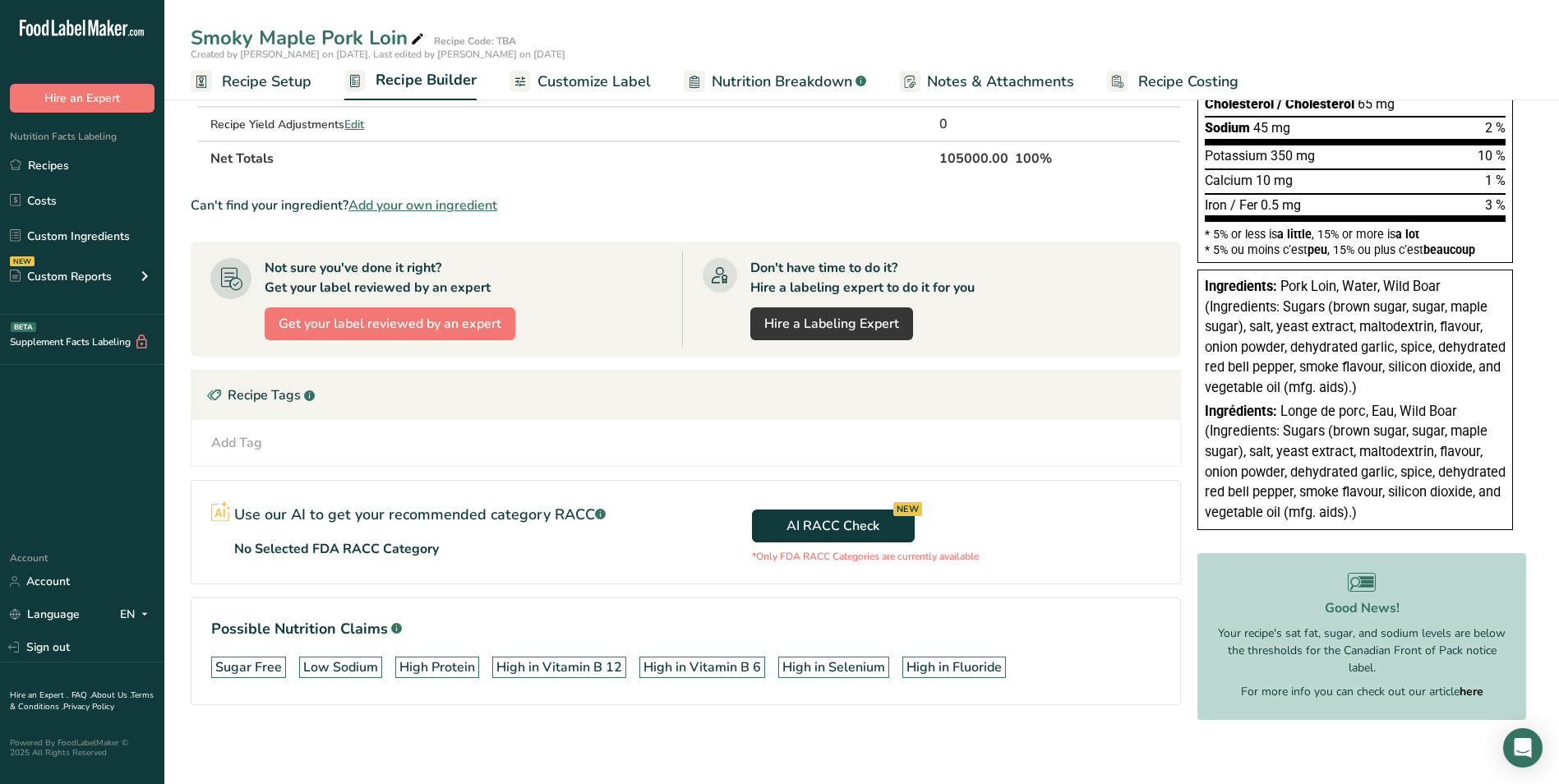
click at [1125, 715] on section "Ingredient * Amount * Unit * Waste * .a-a{fill:#347362;}.b-a{fill:#fff;} Grams …" at bounding box center [685, 291] width 990 height 881
drag, startPoint x: 1207, startPoint y: 281, endPoint x: 1459, endPoint y: 518, distance: 345.9
click at [1459, 518] on div "Ingredients: Pork Loin, Water, Wild Boar (Ingredients: Sugars (brown sugar, sug…" at bounding box center [1355, 399] width 316 height 261
drag, startPoint x: 1459, startPoint y: 518, endPoint x: 1373, endPoint y: 457, distance: 105.4
copy div "Ingredients: Pork Loin, Water, Wild Boar (Ingredients: Sugars (brown sugar, sug…"
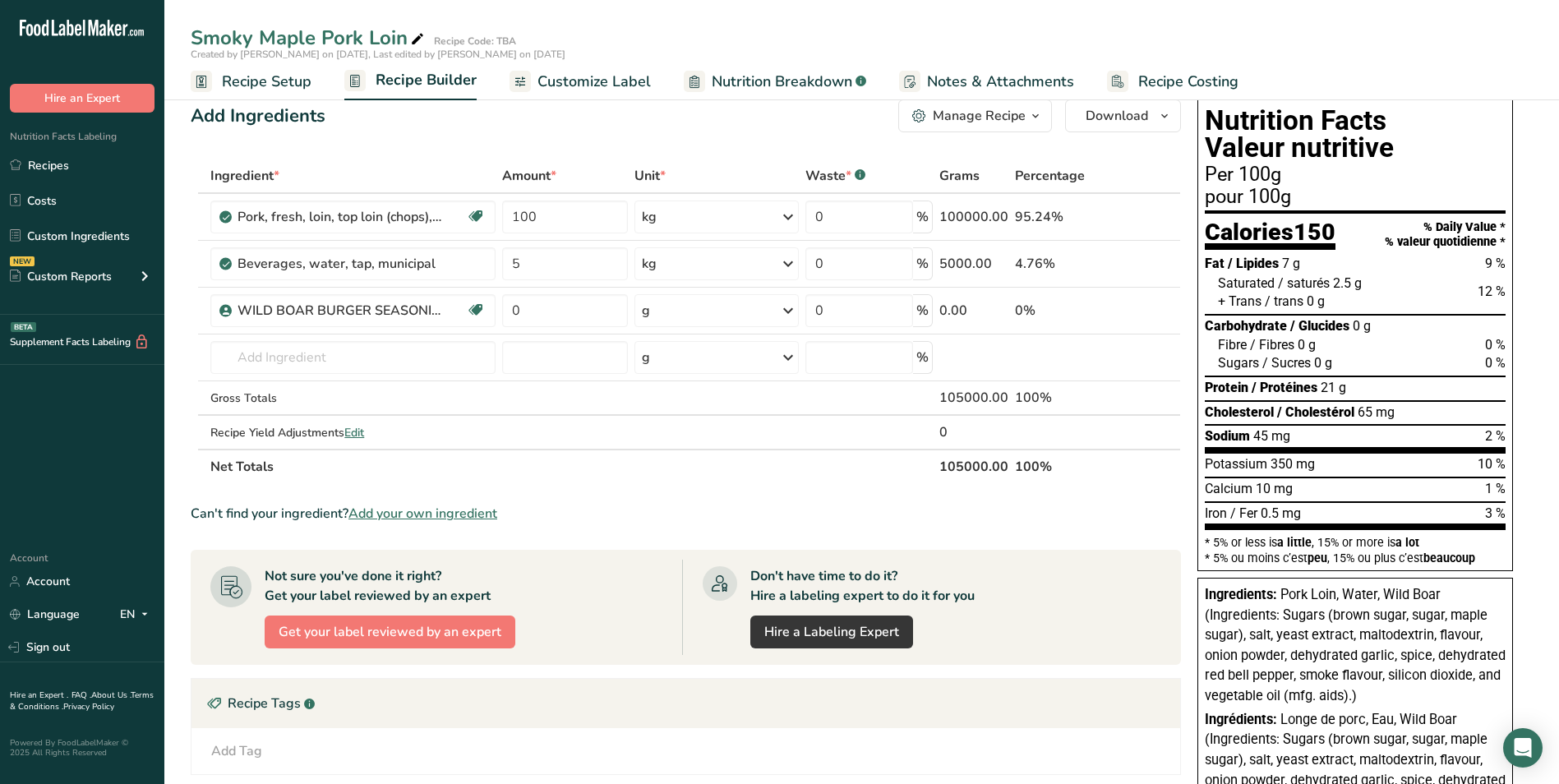
scroll to position [0, 0]
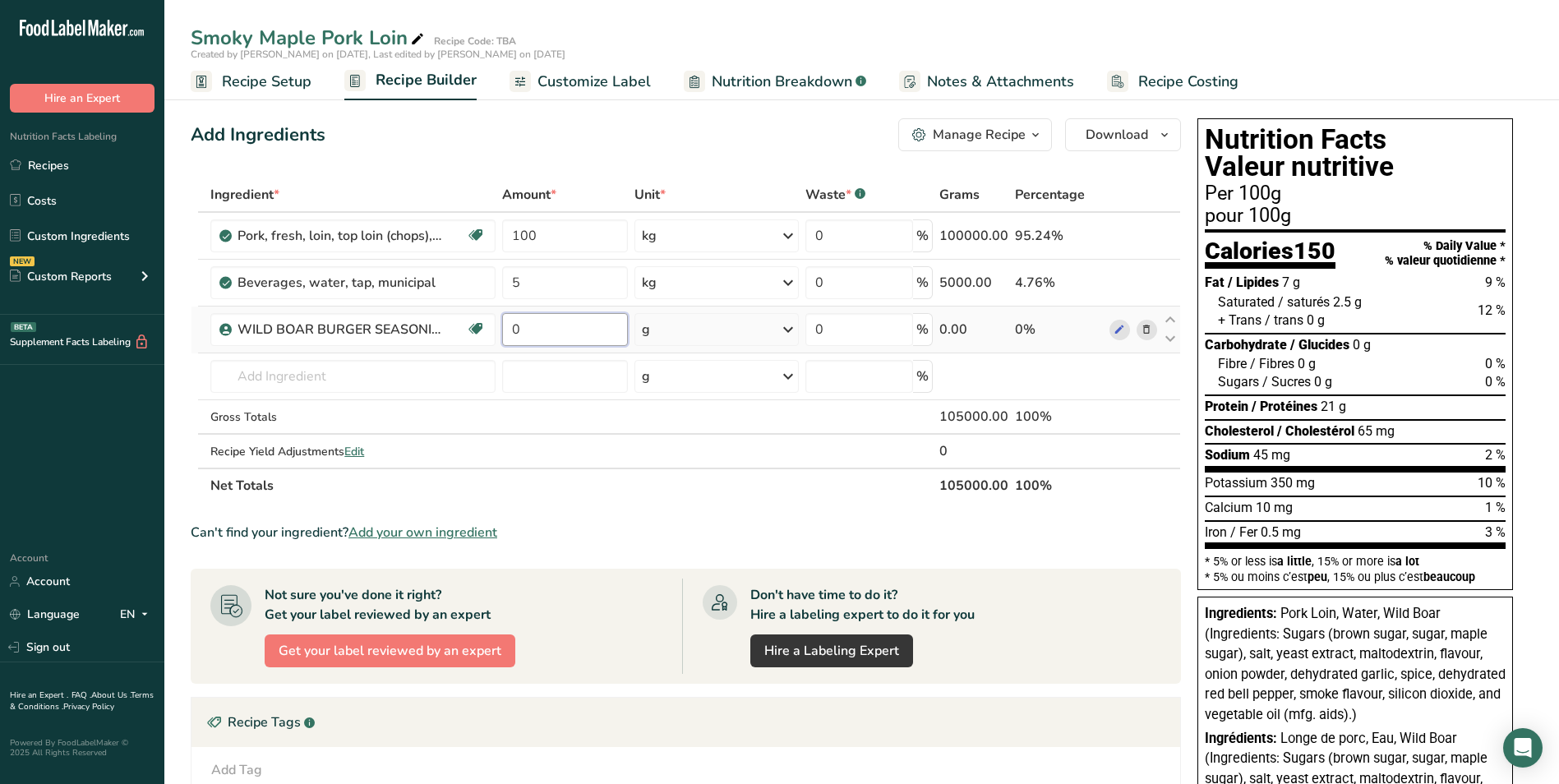
click at [548, 328] on input "0" at bounding box center [565, 329] width 126 height 33
type input "5"
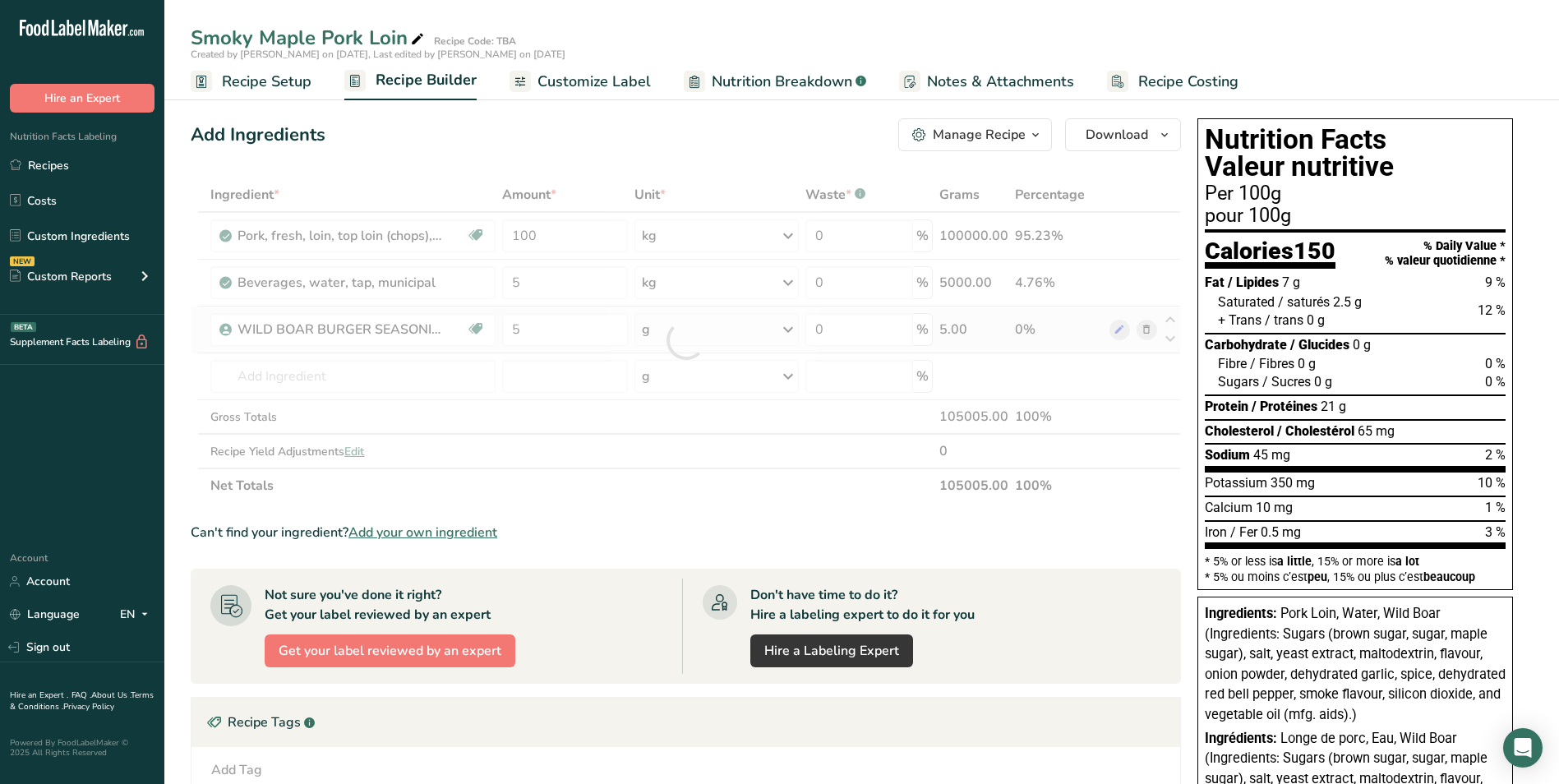
click at [791, 327] on div "Ingredient * Amount * Unit * Waste * .a-a{fill:#347362;}.b-a{fill:#fff;} Grams …" at bounding box center [685, 340] width 990 height 325
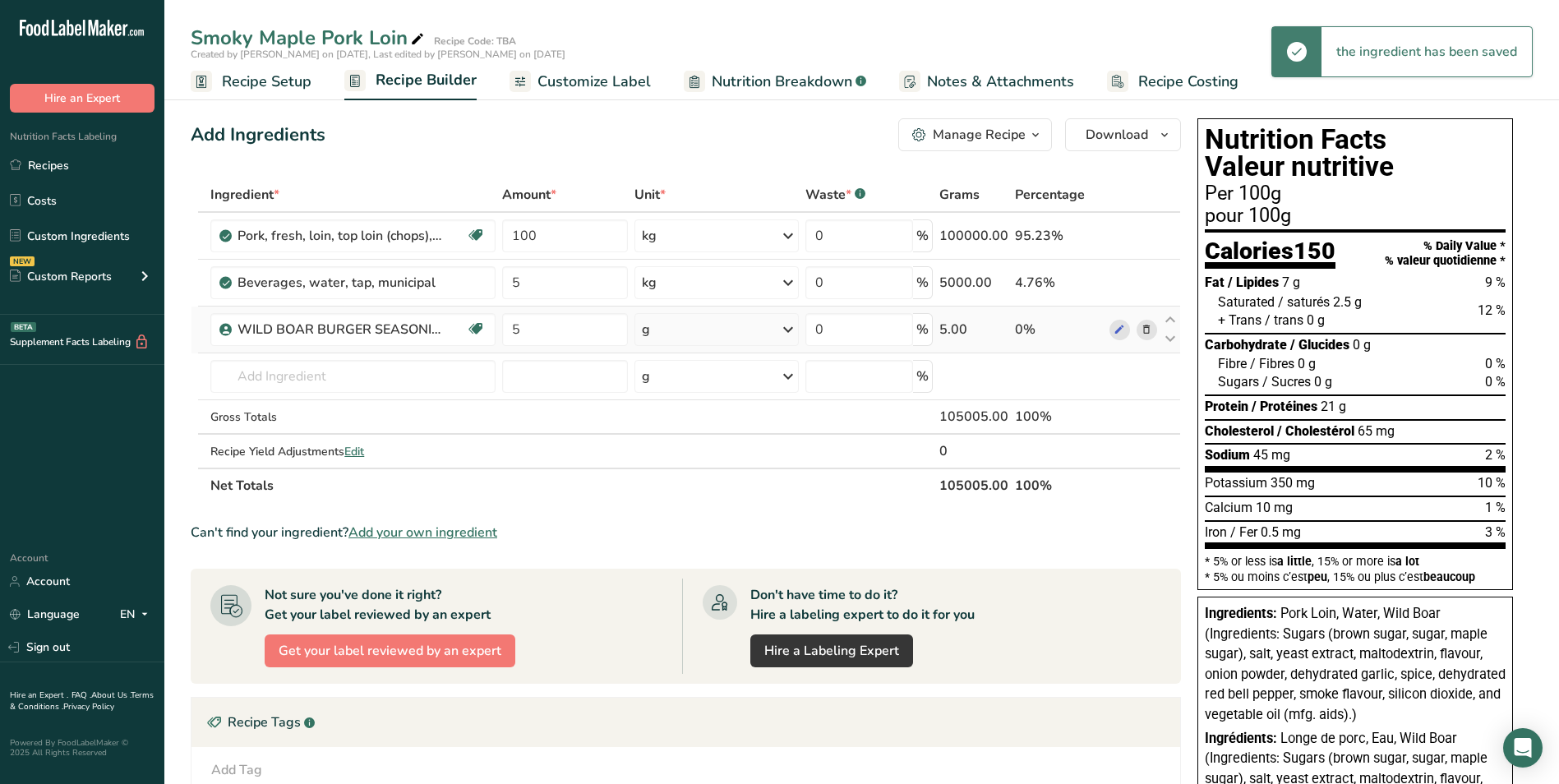
click at [791, 328] on icon at bounding box center [788, 329] width 19 height 30
click at [735, 409] on div "kg" at bounding box center [713, 415] width 138 height 24
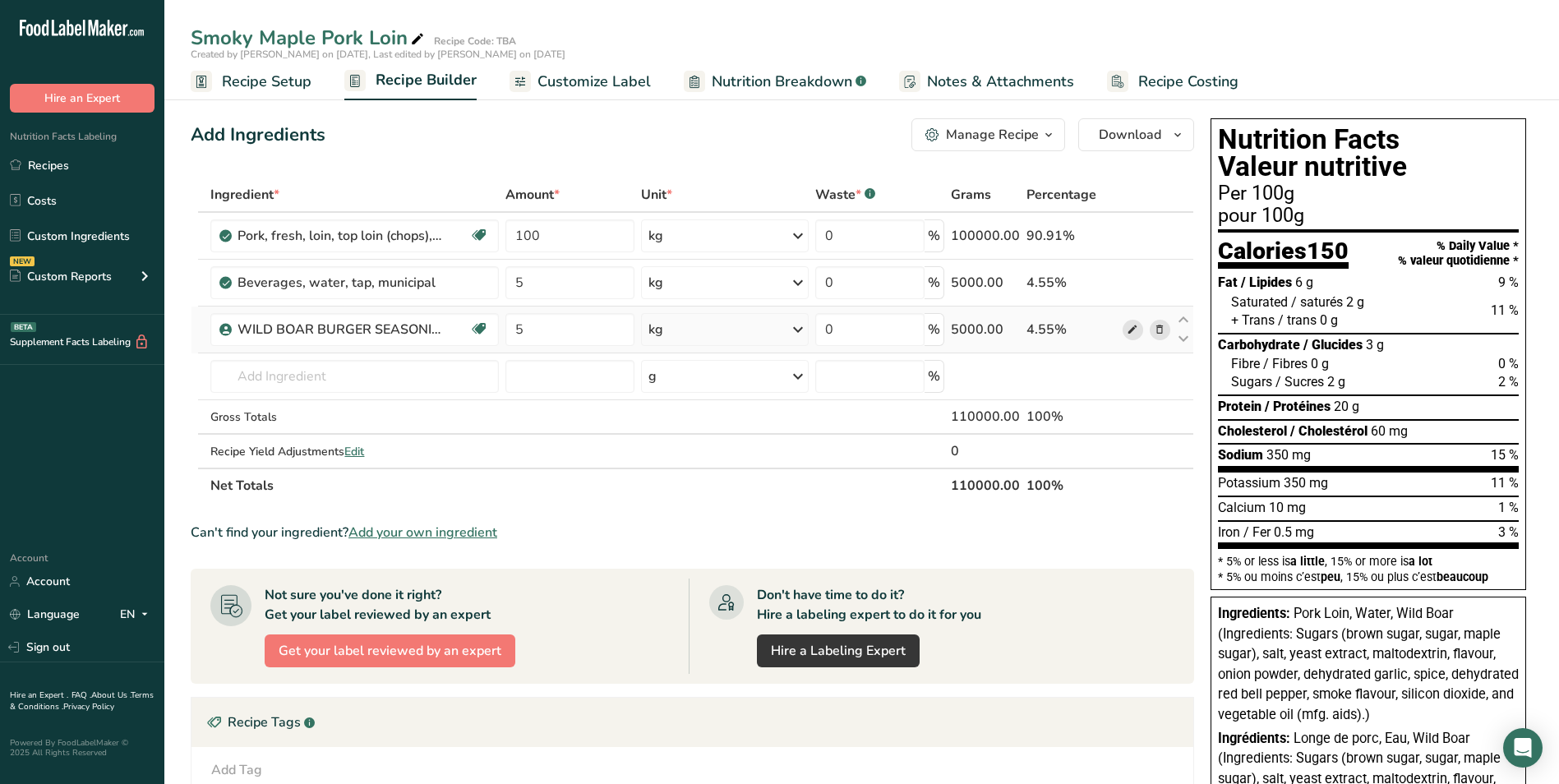
click at [1136, 329] on icon at bounding box center [1133, 330] width 12 height 17
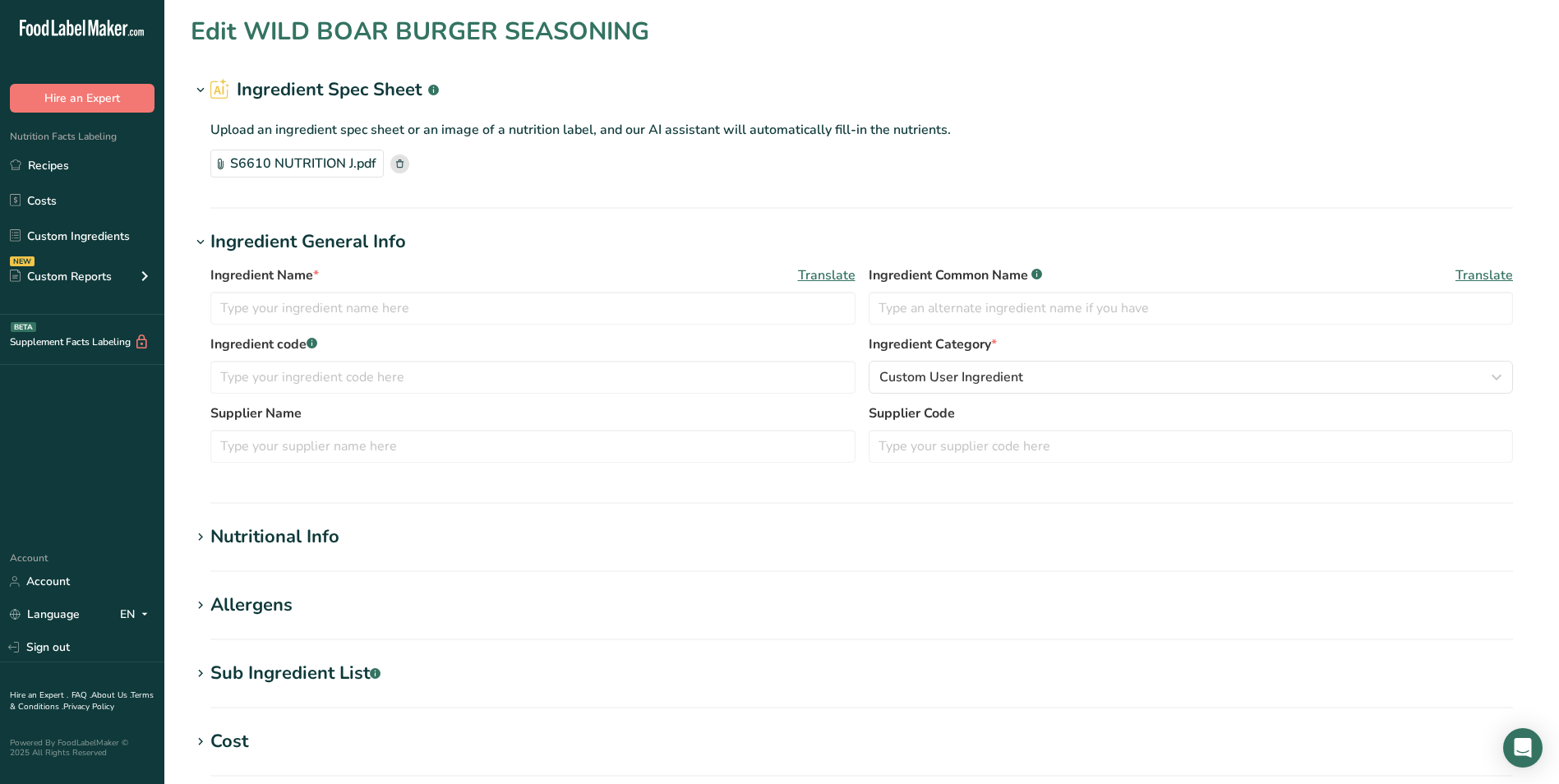
type input "WILD BOAR BURGER SEASONING"
type input "Wild Boar"
type input "S6610"
type input "NWF"
type input "S6610"
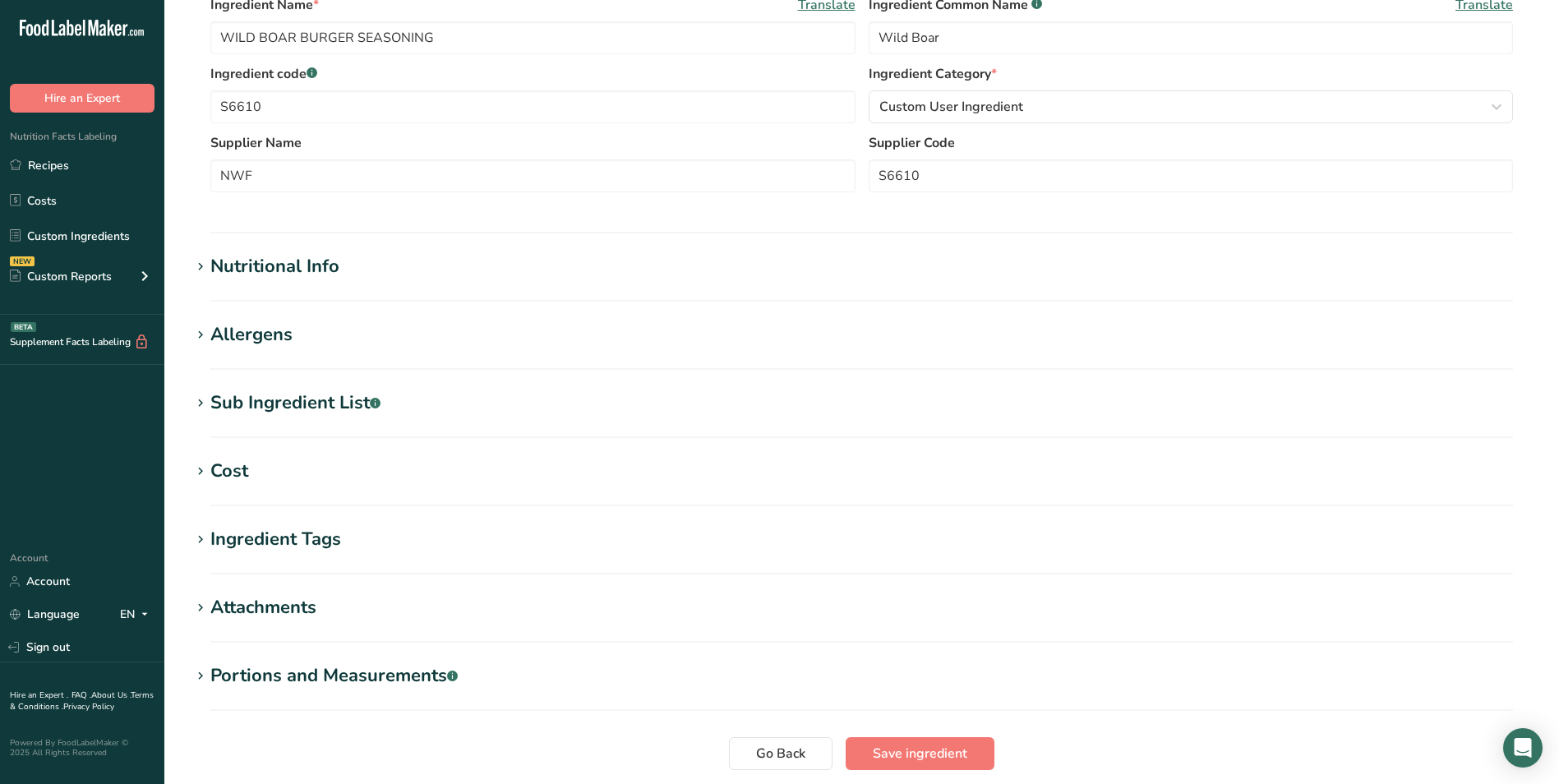
scroll to position [396, 0]
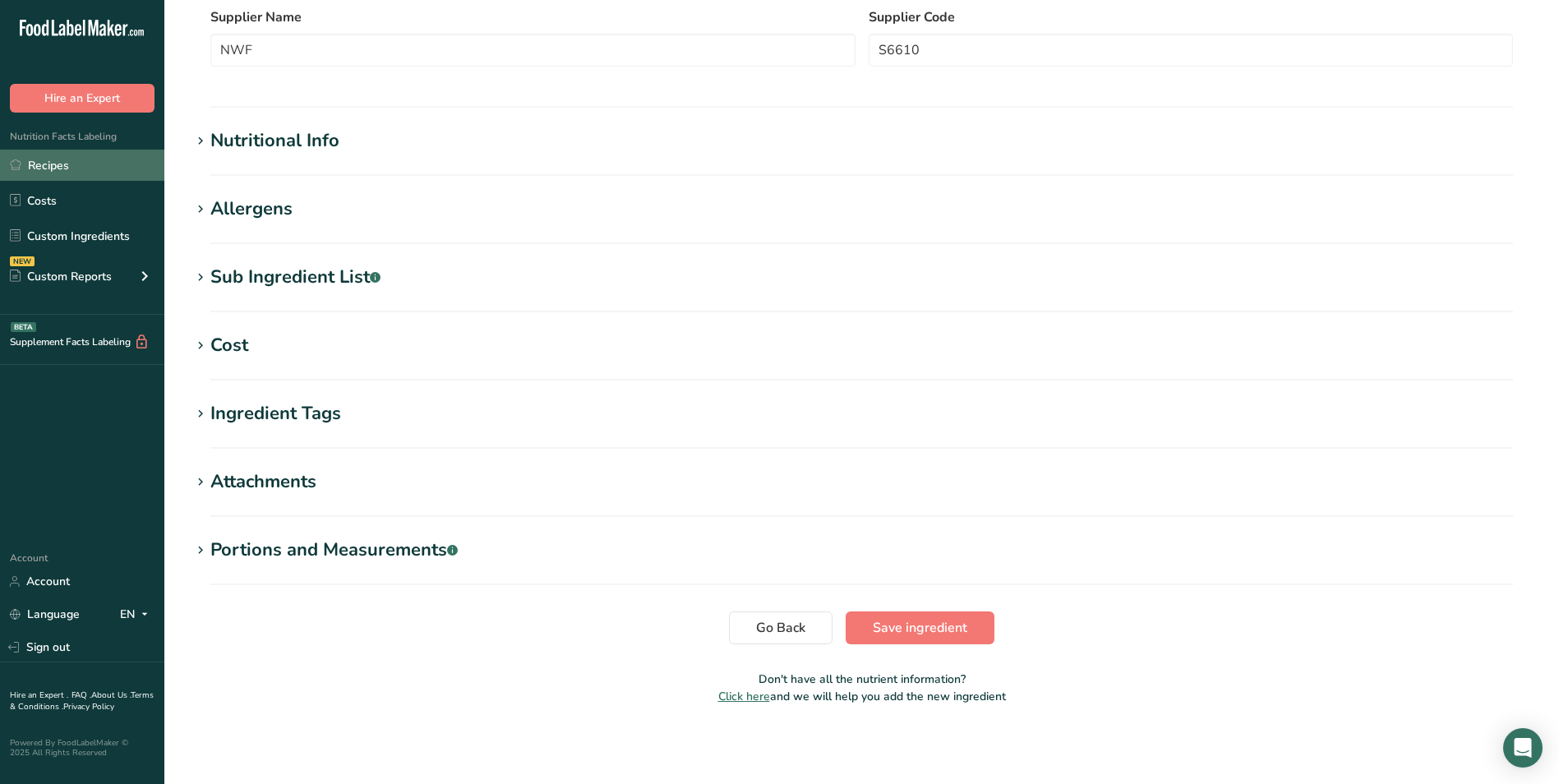
click at [97, 160] on link "Recipes" at bounding box center [82, 164] width 165 height 31
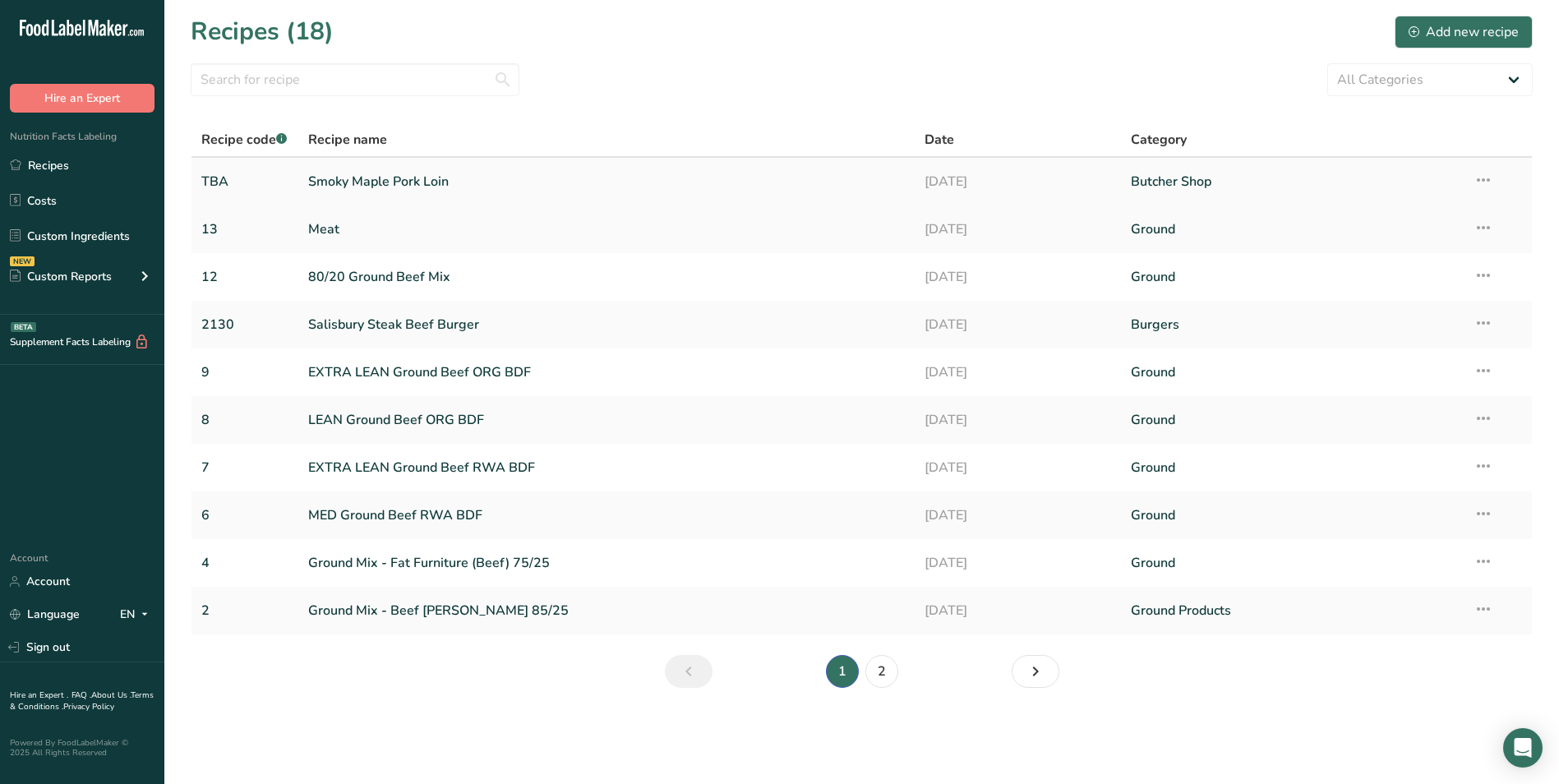
click at [424, 178] on link "Smoky Maple Pork Loin" at bounding box center [606, 182] width 598 height 35
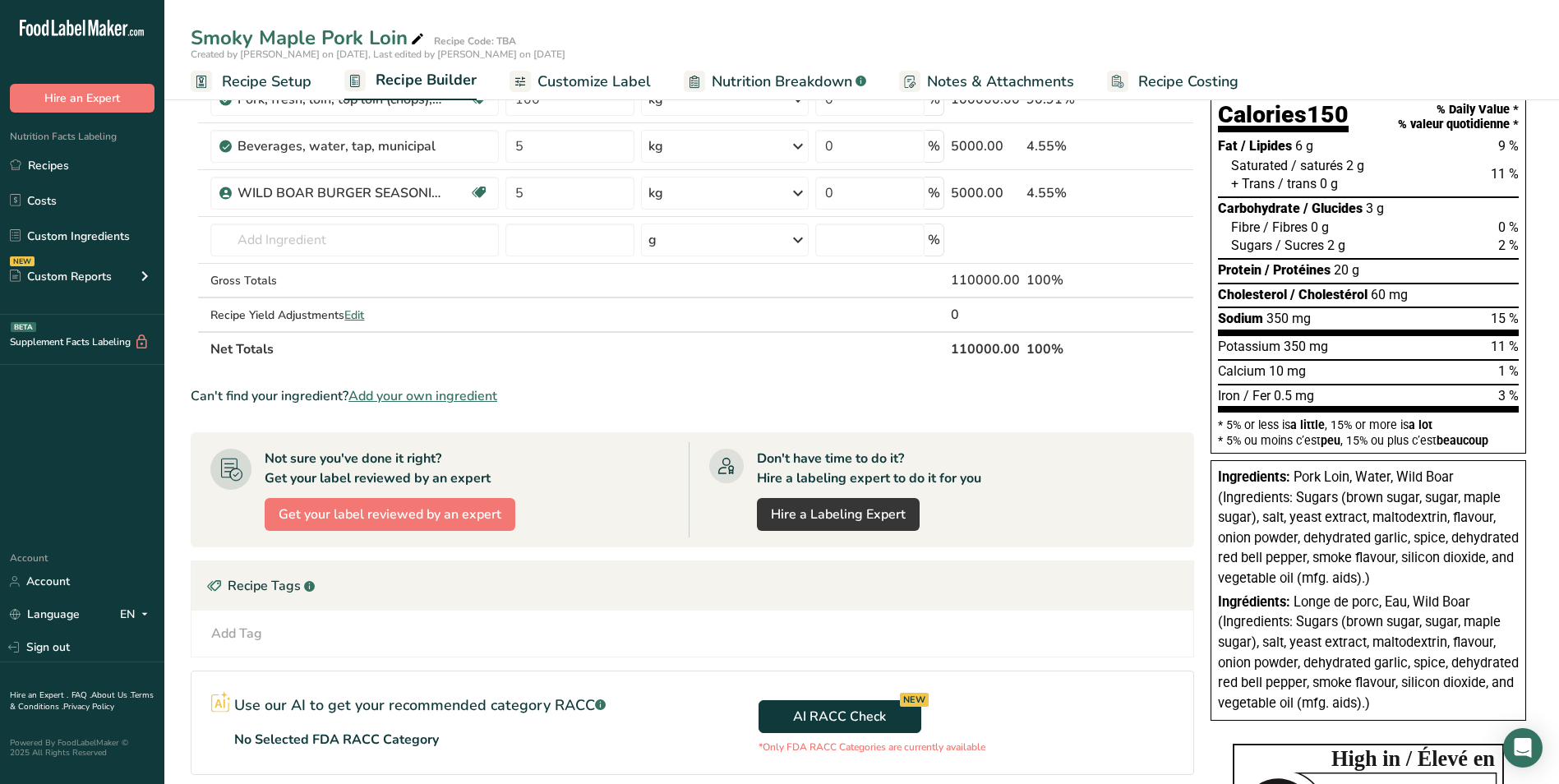
scroll to position [164, 0]
